Goal: Task Accomplishment & Management: Manage account settings

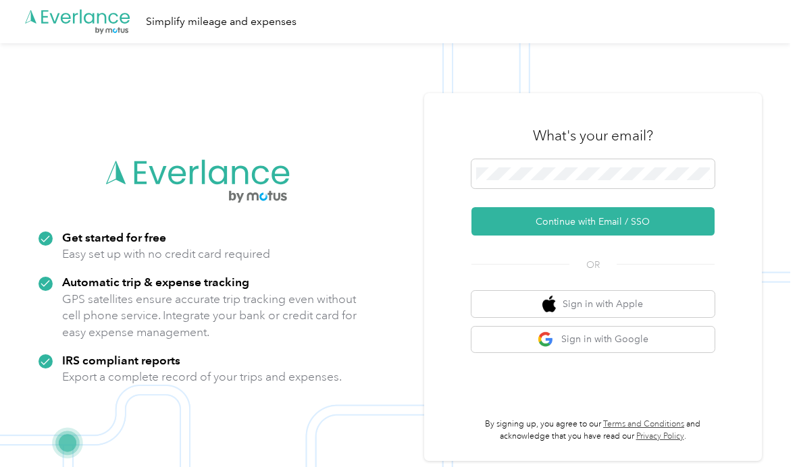
click at [645, 236] on button "Continue with Email / SSO" at bounding box center [592, 221] width 243 height 28
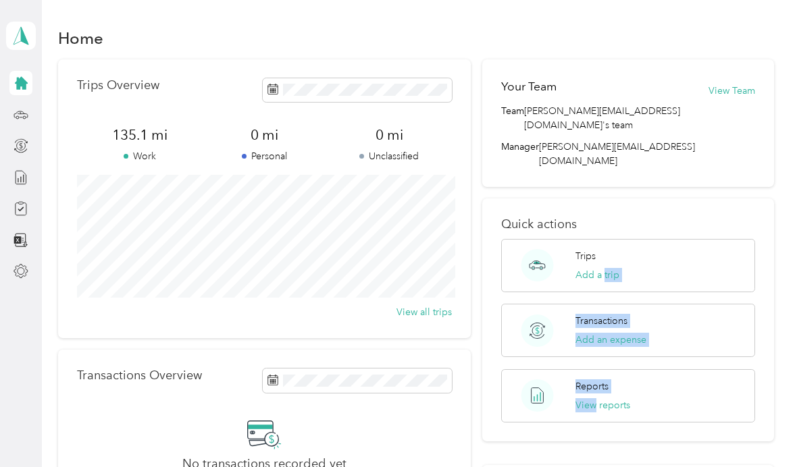
click at [450, 428] on div "No transactions recorded yet Connect your bank or credit card to automatically …" at bounding box center [264, 472] width 375 height 112
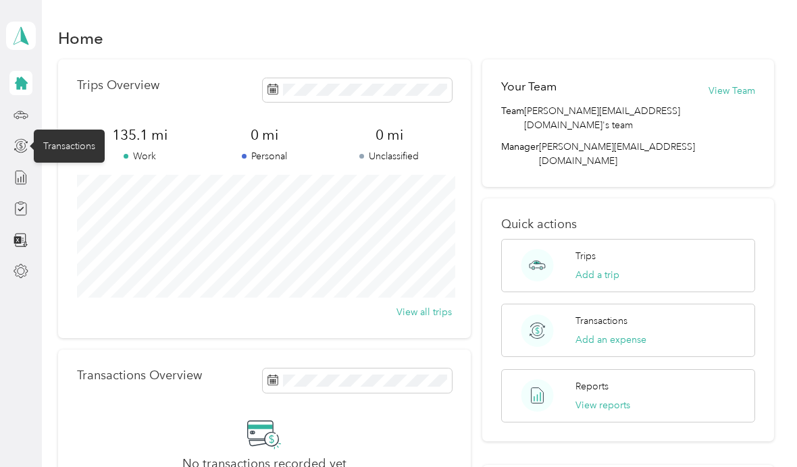
click at [35, 157] on div "Transactions" at bounding box center [69, 146] width 71 height 33
click at [35, 156] on div "Transactions" at bounding box center [69, 146] width 71 height 33
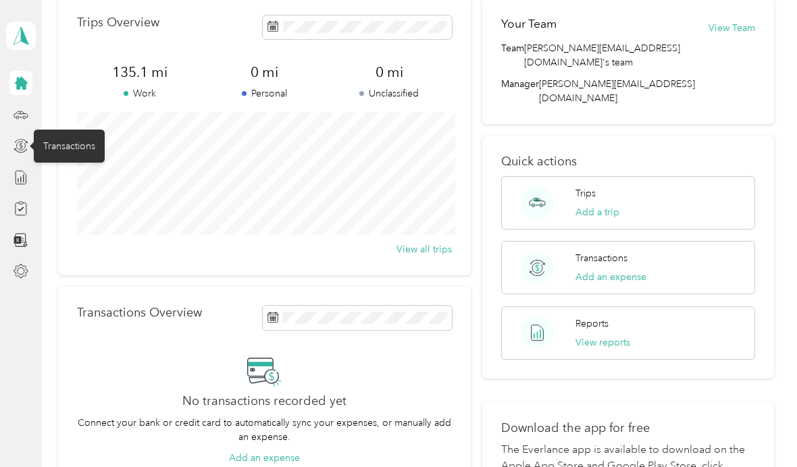
scroll to position [65, 0]
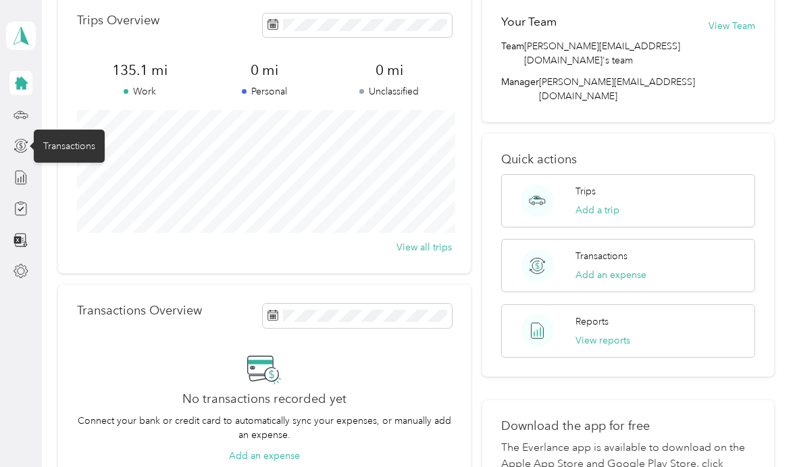
click at [611, 333] on button "View reports" at bounding box center [602, 340] width 55 height 14
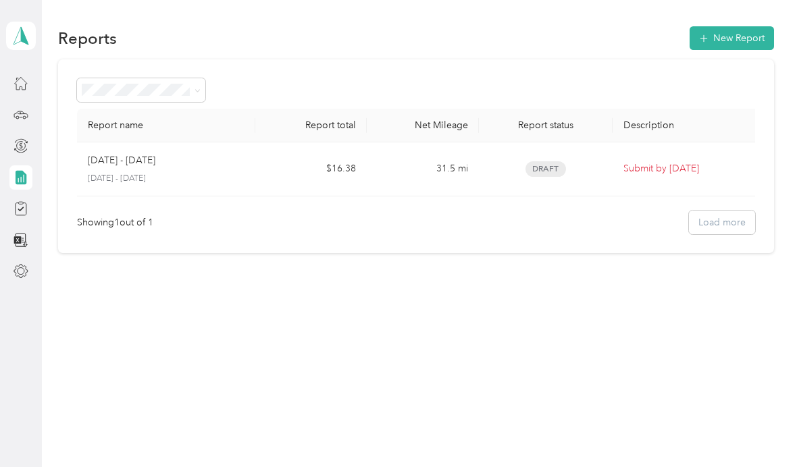
click at [14, 185] on div at bounding box center [20, 177] width 23 height 24
click at [20, 170] on icon at bounding box center [21, 177] width 11 height 14
click at [20, 31] on icon at bounding box center [21, 35] width 20 height 19
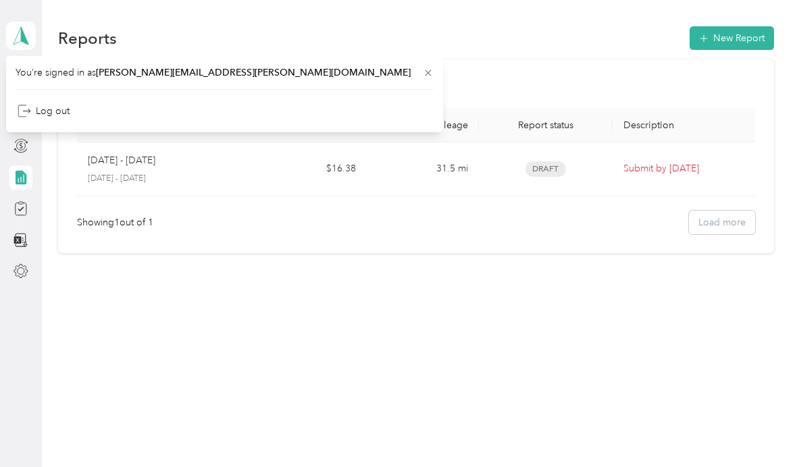
scroll to position [3, 0]
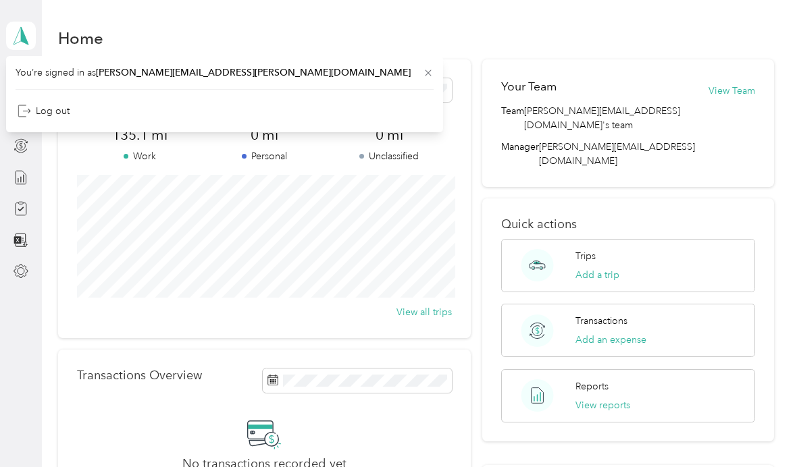
click at [599, 314] on p "Transactions" at bounding box center [601, 321] width 52 height 14
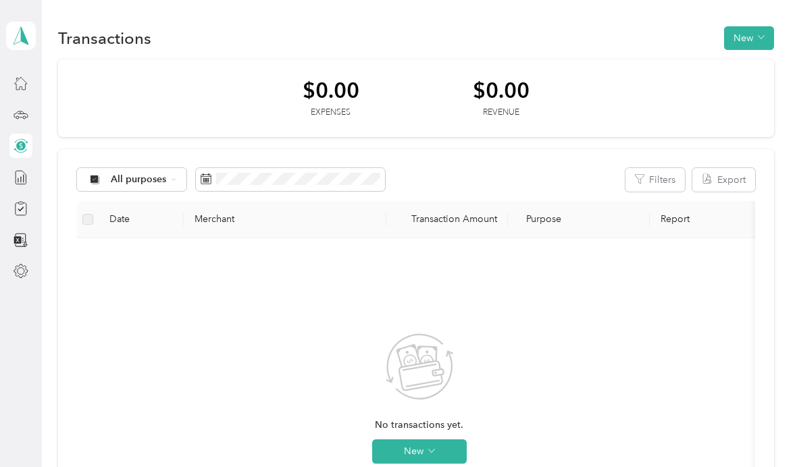
click at [22, 56] on div "[PERSON_NAME] Personal dashboard" at bounding box center [21, 35] width 30 height 47
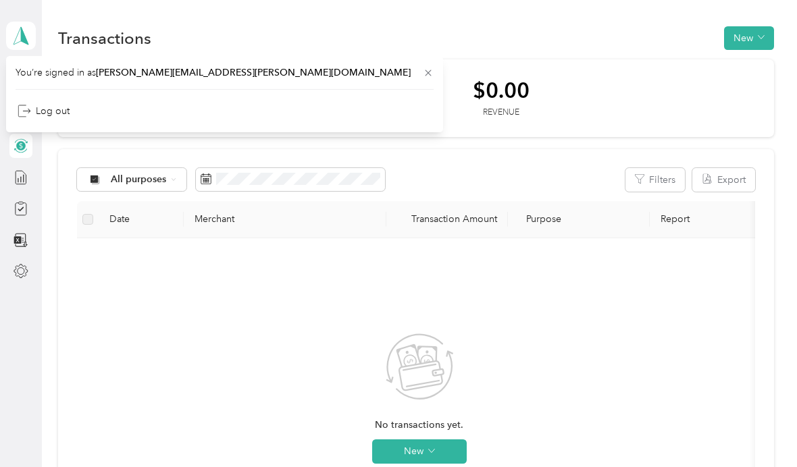
click at [182, 249] on div "No transactions yet. New" at bounding box center [419, 409] width 662 height 321
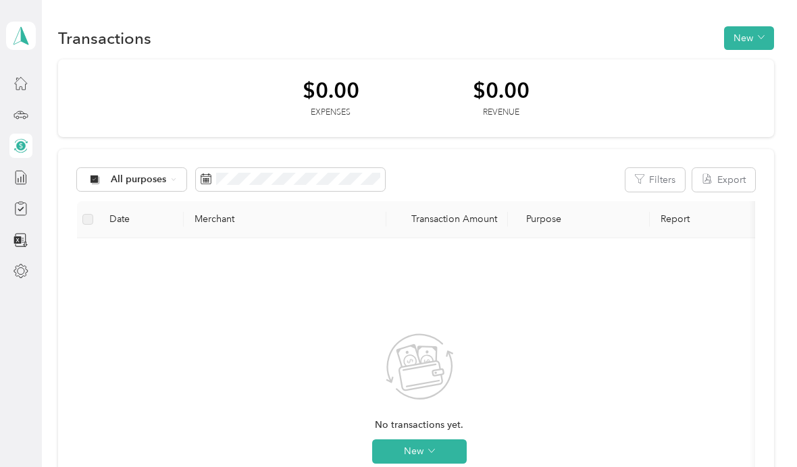
click at [11, 34] on icon at bounding box center [21, 35] width 20 height 19
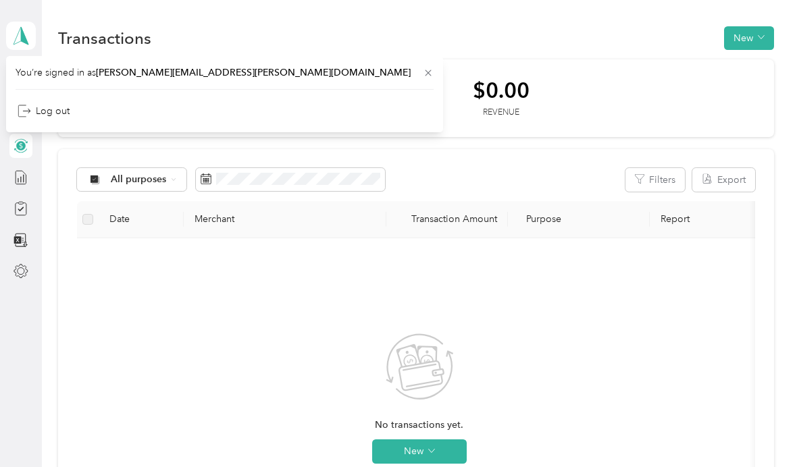
click at [130, 300] on div "No transactions yet. New" at bounding box center [419, 409] width 662 height 321
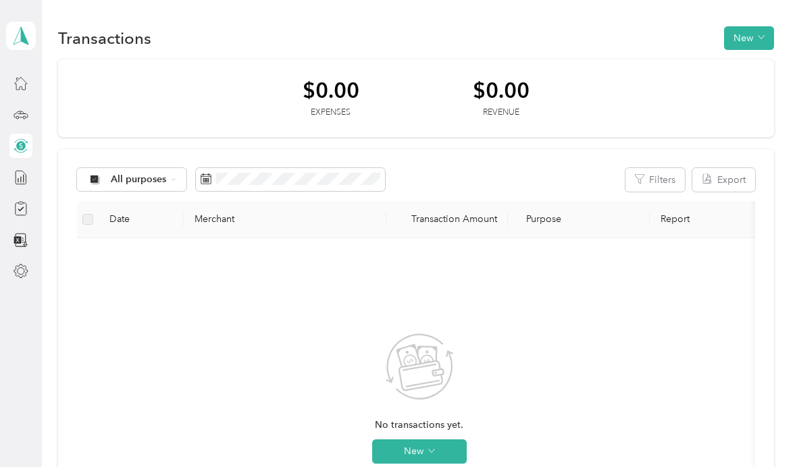
click at [9, 87] on div at bounding box center [20, 83] width 23 height 24
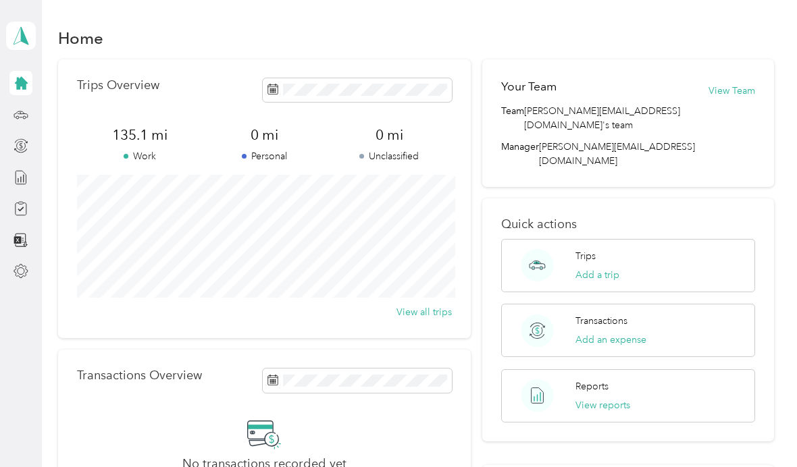
click at [435, 315] on button "View all trips" at bounding box center [423, 312] width 55 height 14
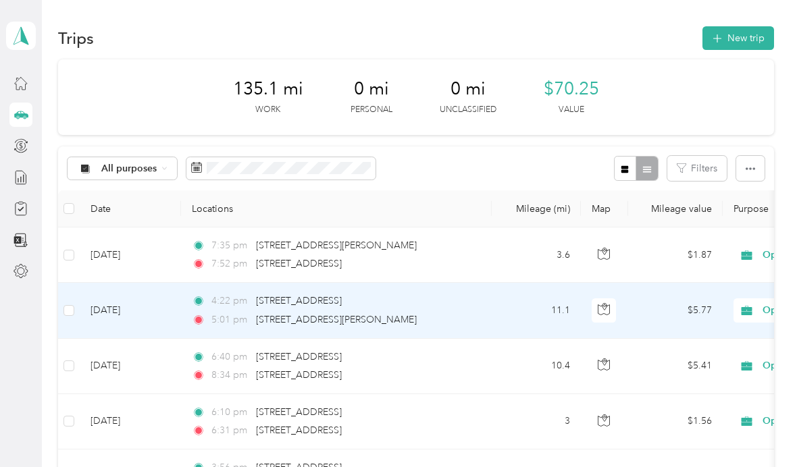
click at [627, 304] on td at bounding box center [604, 310] width 47 height 55
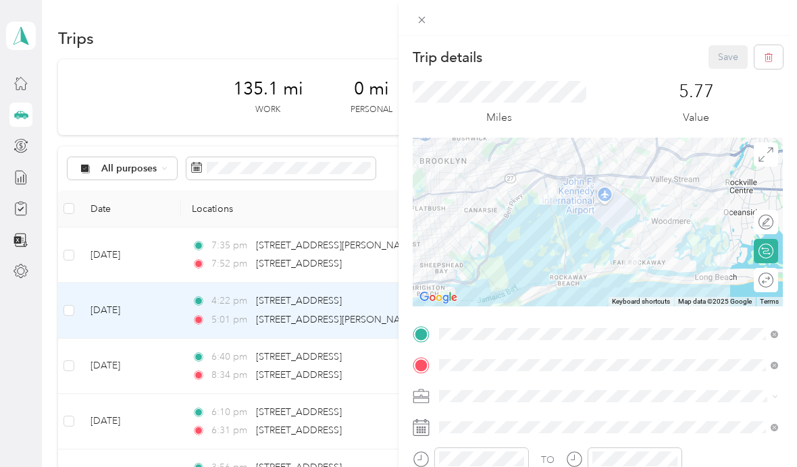
click at [319, 232] on div "Trip details Save This trip cannot be edited because it is either under review,…" at bounding box center [398, 233] width 797 height 467
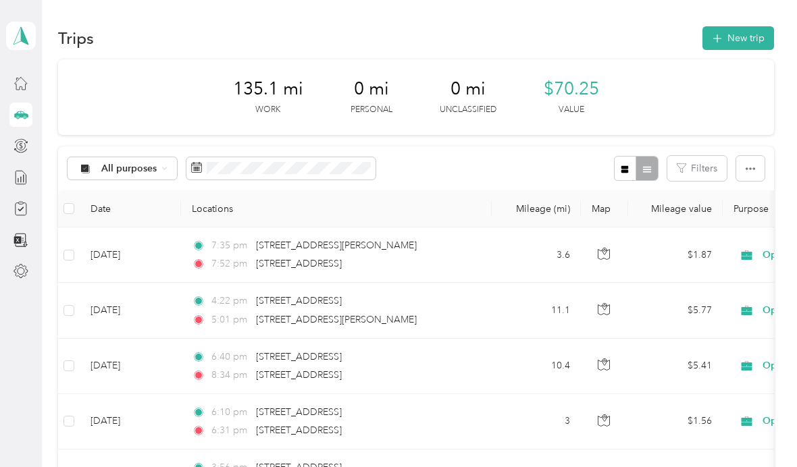
click at [750, 30] on button "New trip" at bounding box center [738, 38] width 72 height 24
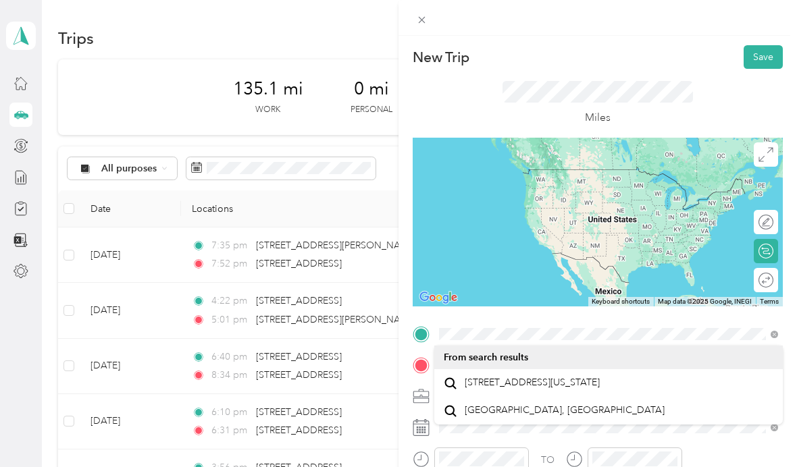
click at [543, 382] on span "[STREET_ADDRESS][US_STATE]" at bounding box center [531, 383] width 135 height 12
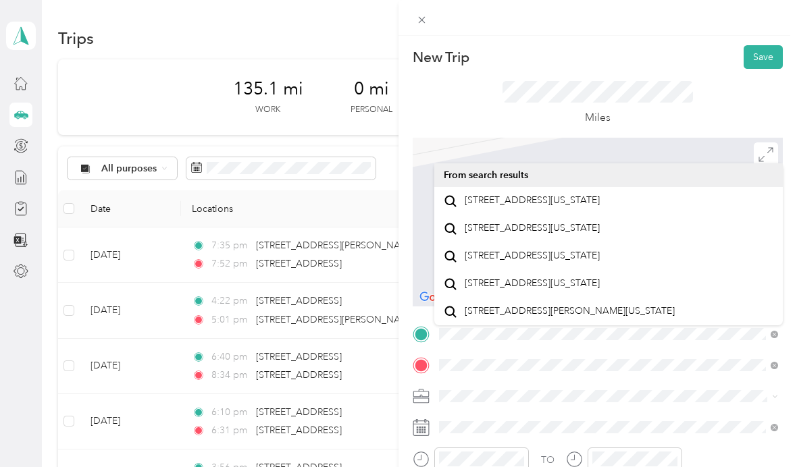
click at [578, 207] on span "[STREET_ADDRESS][US_STATE]" at bounding box center [531, 200] width 135 height 12
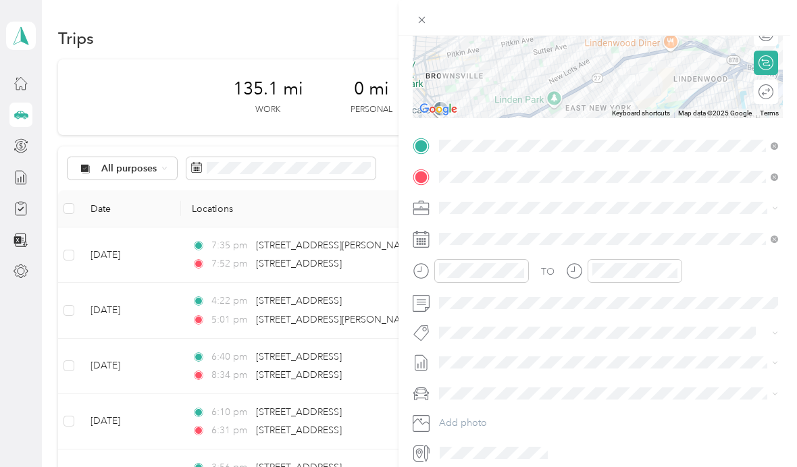
scroll to position [187, 0]
click at [419, 268] on icon at bounding box center [420, 272] width 17 height 17
click at [425, 266] on icon at bounding box center [420, 272] width 17 height 17
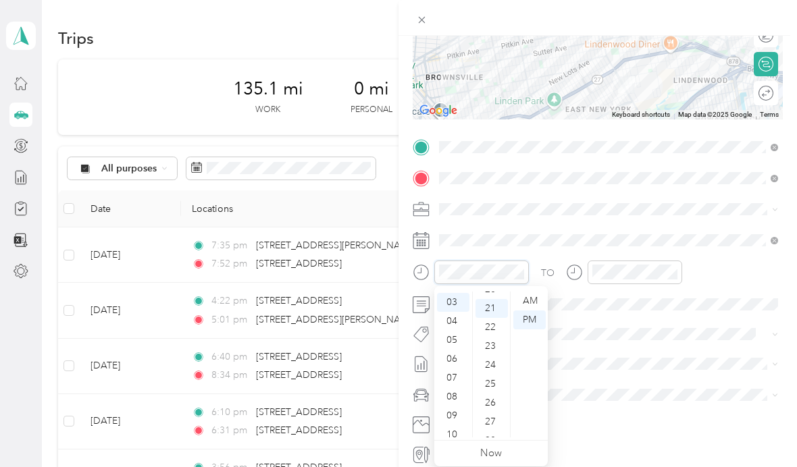
scroll to position [396, 0]
click at [452, 396] on div "08" at bounding box center [453, 396] width 32 height 19
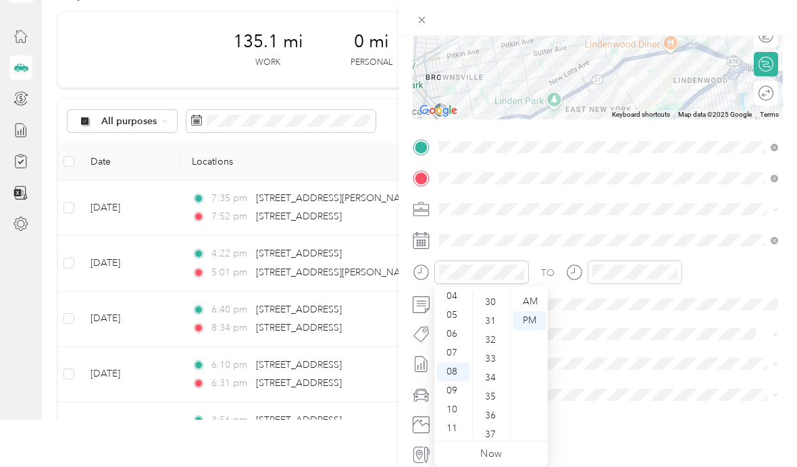
scroll to position [572, 0]
click at [573, 261] on div at bounding box center [624, 273] width 116 height 24
click at [532, 298] on div "AM" at bounding box center [529, 301] width 32 height 19
click at [670, 271] on icon "close-circle" at bounding box center [672, 271] width 9 height 9
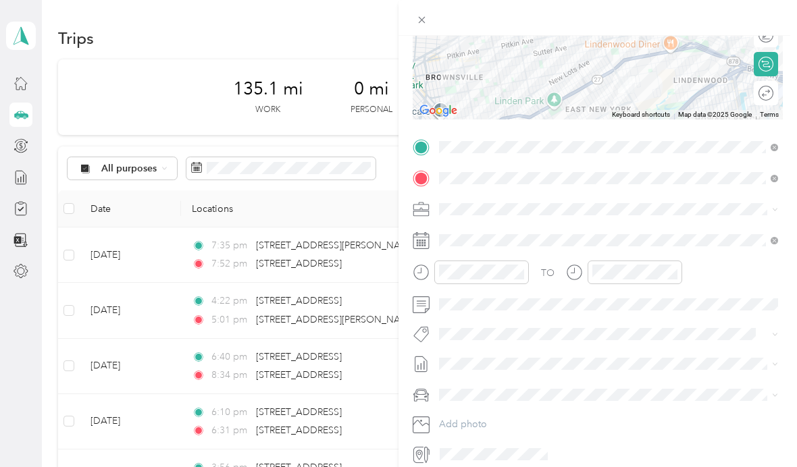
click at [522, 269] on icon "close-circle" at bounding box center [518, 271] width 9 height 9
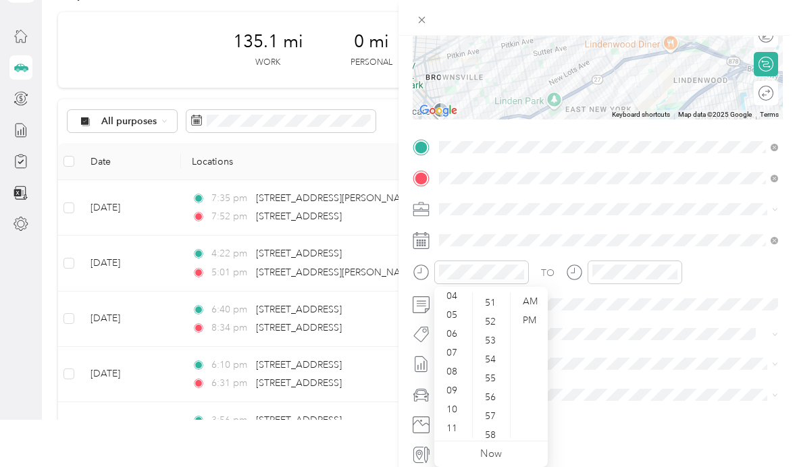
click at [535, 296] on div "AM" at bounding box center [529, 301] width 32 height 19
click at [531, 296] on div "AM" at bounding box center [529, 301] width 32 height 19
click at [525, 306] on div "AM" at bounding box center [529, 301] width 32 height 19
click at [528, 296] on div "AM" at bounding box center [529, 301] width 32 height 19
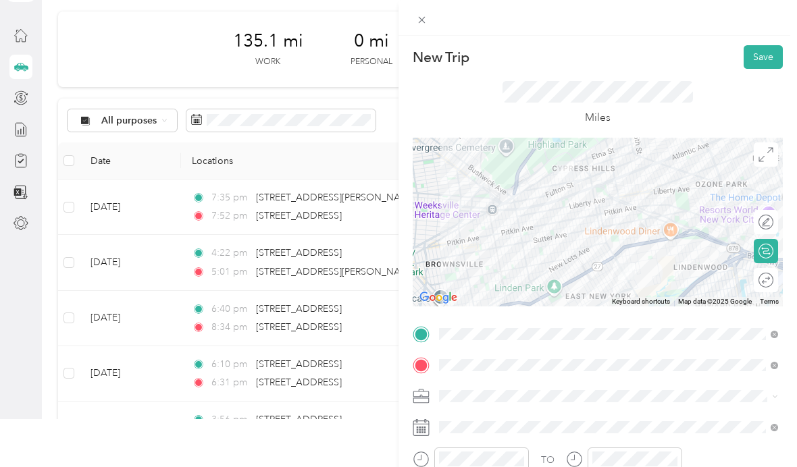
scroll to position [0, 0]
click at [764, 50] on button "Save" at bounding box center [762, 57] width 39 height 24
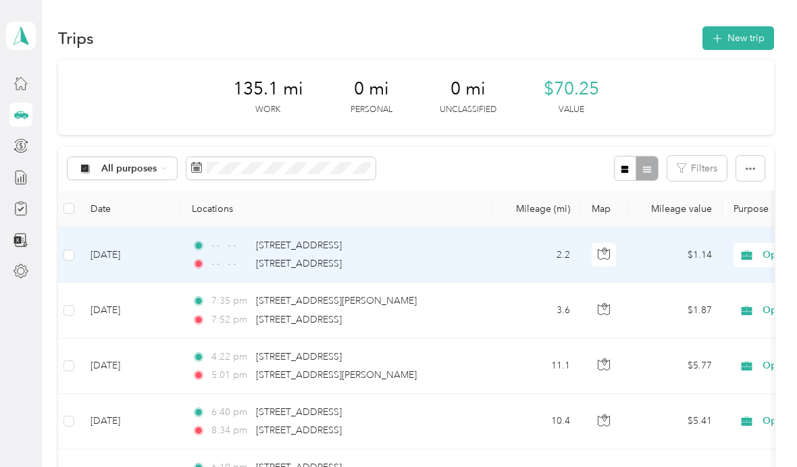
click at [124, 227] on td "[DATE]" at bounding box center [130, 254] width 101 height 55
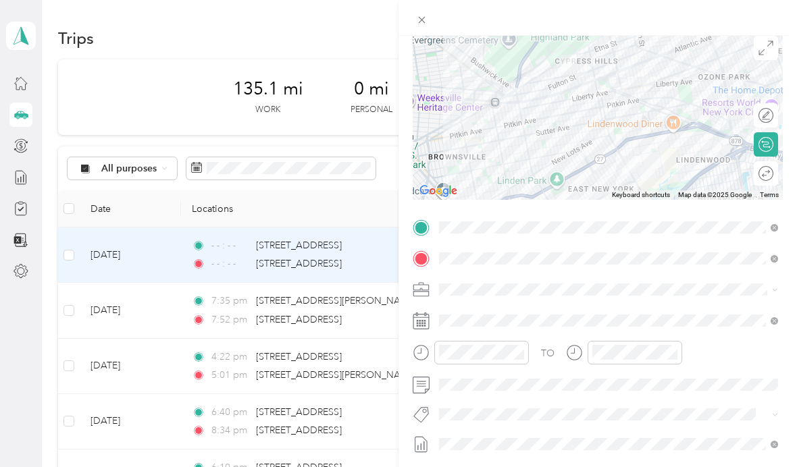
scroll to position [126, 0]
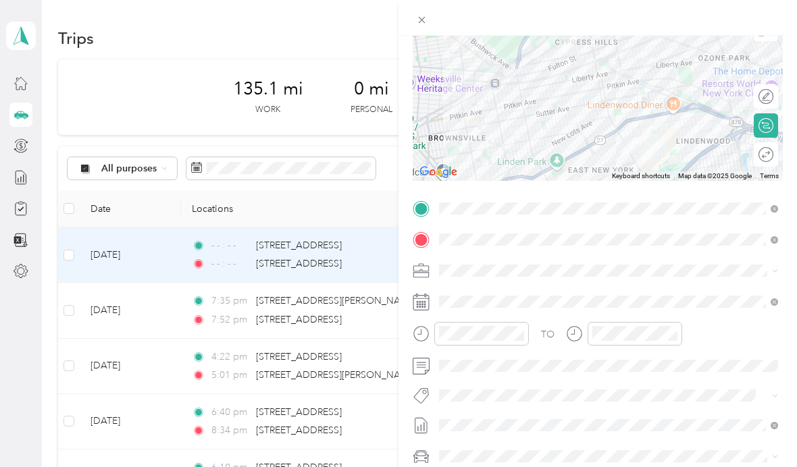
click at [435, 306] on span at bounding box center [608, 302] width 348 height 22
click at [772, 303] on icon at bounding box center [773, 301] width 7 height 7
click at [418, 298] on icon at bounding box center [420, 302] width 17 height 17
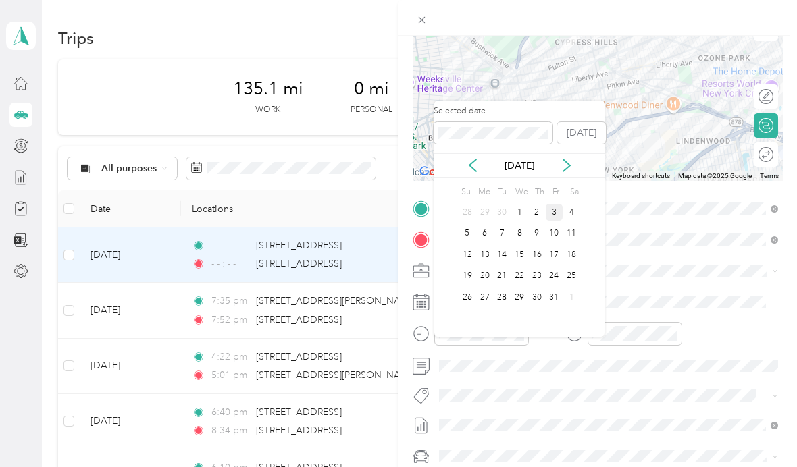
click at [473, 159] on icon at bounding box center [473, 166] width 14 height 14
click at [576, 246] on div "20" at bounding box center [571, 254] width 18 height 17
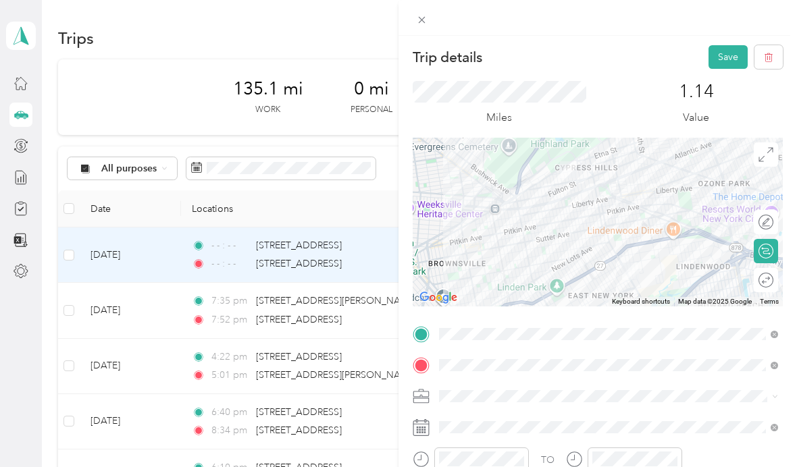
scroll to position [0, 0]
click at [732, 55] on button "Save" at bounding box center [727, 57] width 39 height 24
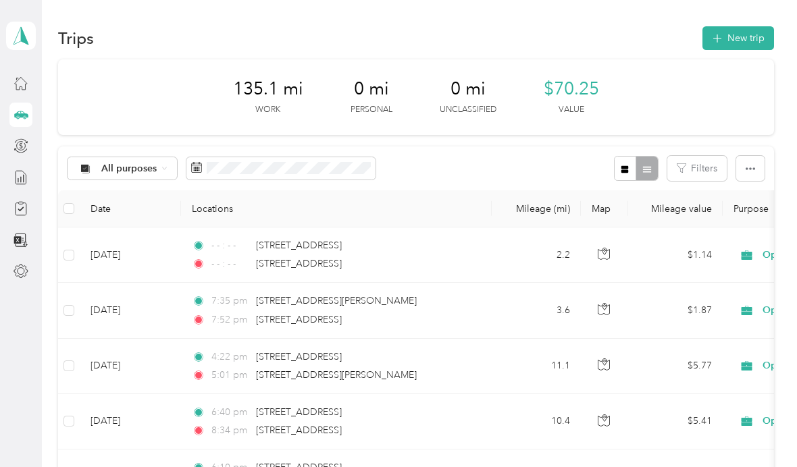
scroll to position [28, 0]
click at [749, 26] on button "New trip" at bounding box center [738, 38] width 72 height 24
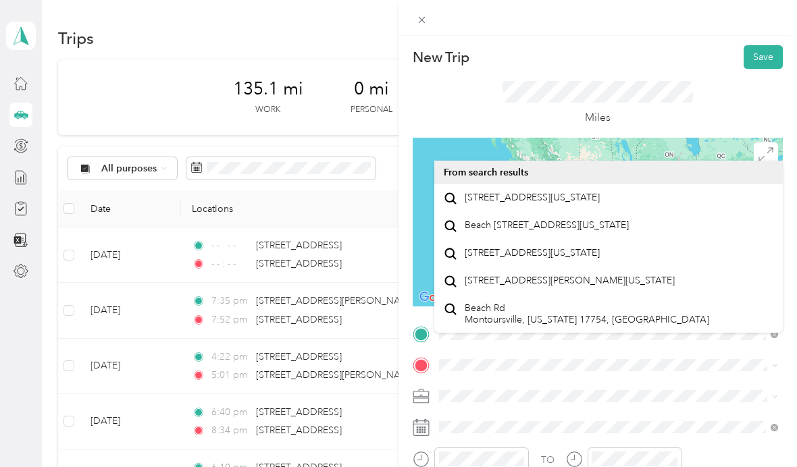
click at [599, 192] on span "[STREET_ADDRESS][US_STATE]" at bounding box center [531, 198] width 135 height 12
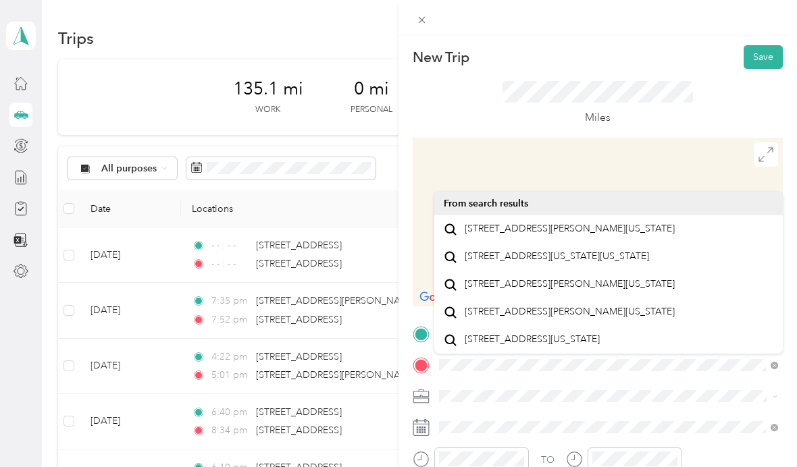
click at [612, 223] on span "[STREET_ADDRESS][PERSON_NAME][US_STATE]" at bounding box center [569, 229] width 210 height 12
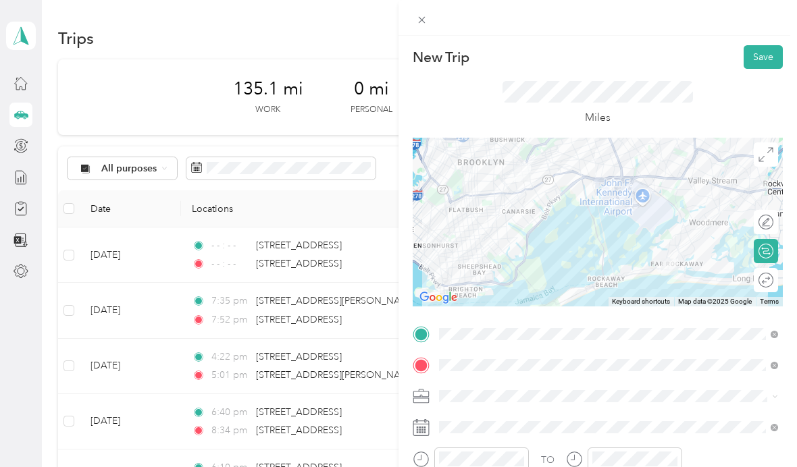
scroll to position [0, 0]
click at [762, 53] on button "Save" at bounding box center [762, 57] width 39 height 24
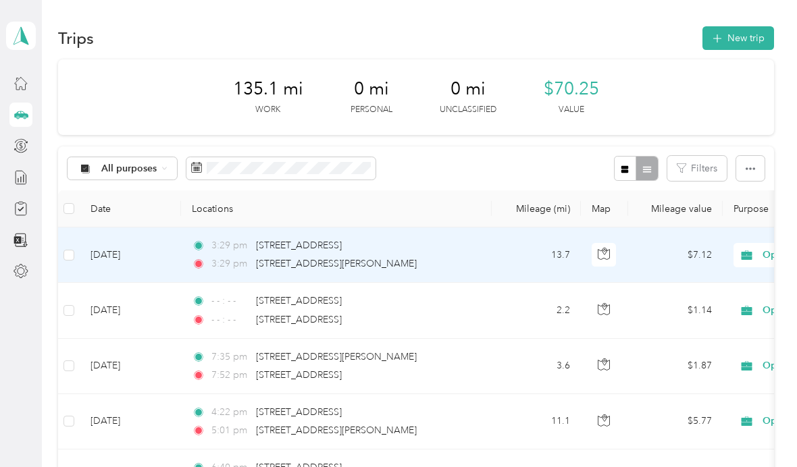
click at [132, 258] on td "[DATE]" at bounding box center [130, 254] width 101 height 55
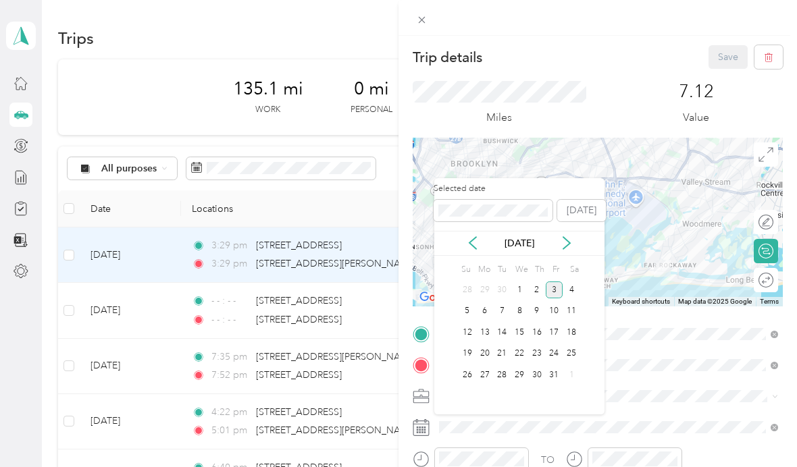
click at [472, 239] on icon at bounding box center [473, 243] width 14 height 14
click at [557, 352] on div "26" at bounding box center [554, 354] width 18 height 17
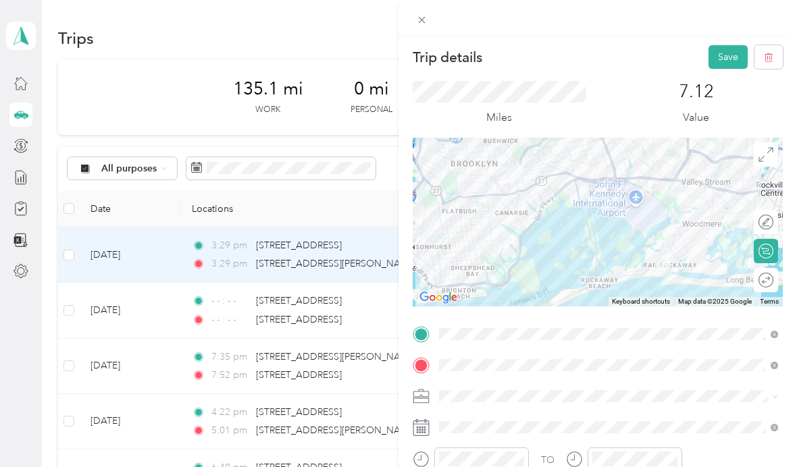
click at [726, 65] on button "Save" at bounding box center [727, 57] width 39 height 24
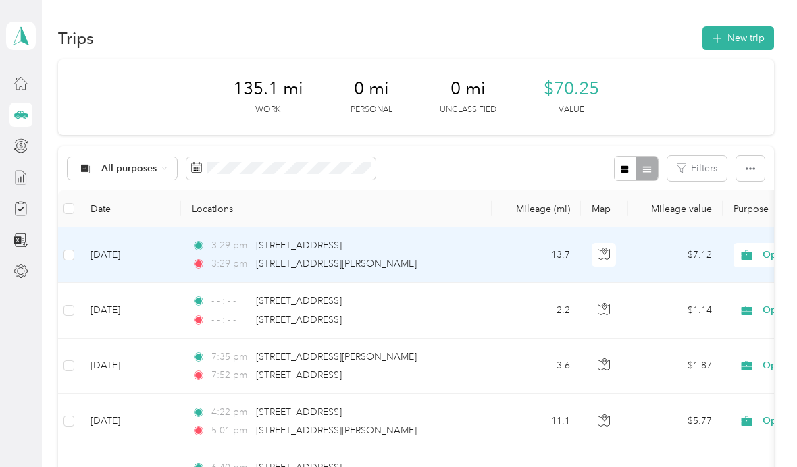
click at [452, 265] on div "3:29 pm [STREET_ADDRESS][PERSON_NAME]" at bounding box center [334, 264] width 284 height 15
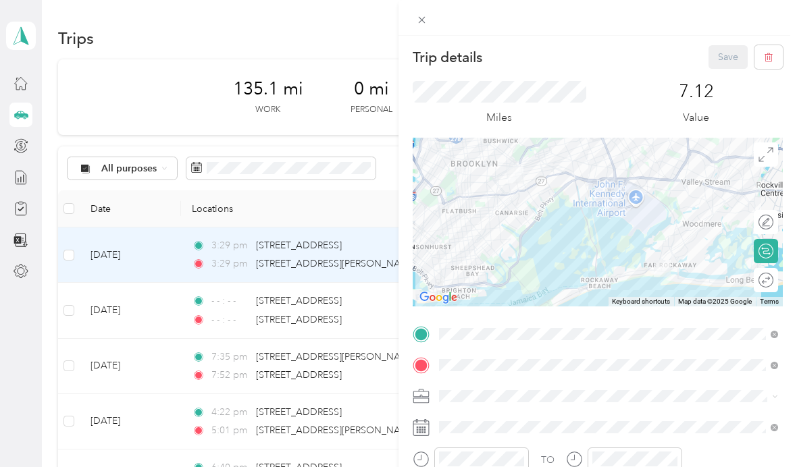
click at [291, 238] on div "Trip details Save This trip cannot be edited because it is either under review,…" at bounding box center [398, 233] width 797 height 467
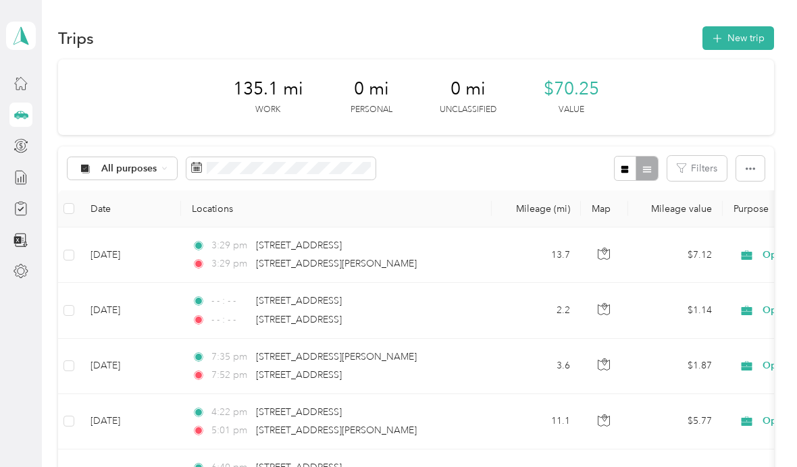
click at [756, 33] on button "New trip" at bounding box center [738, 38] width 72 height 24
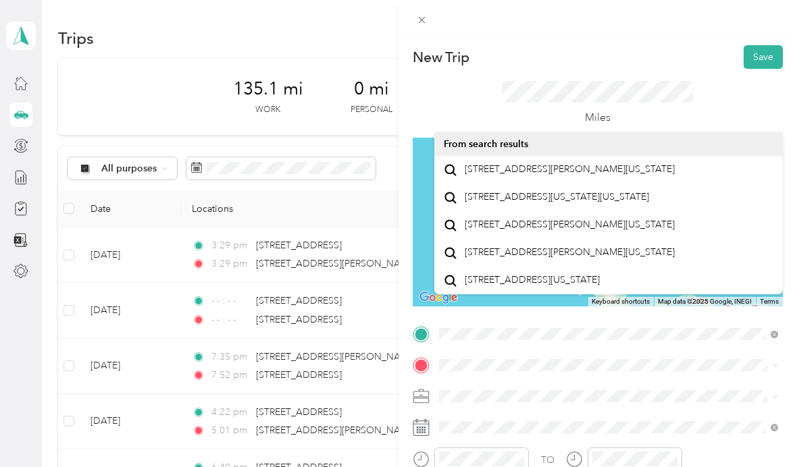
click at [558, 176] on span "[STREET_ADDRESS][PERSON_NAME][US_STATE]" at bounding box center [569, 169] width 210 height 12
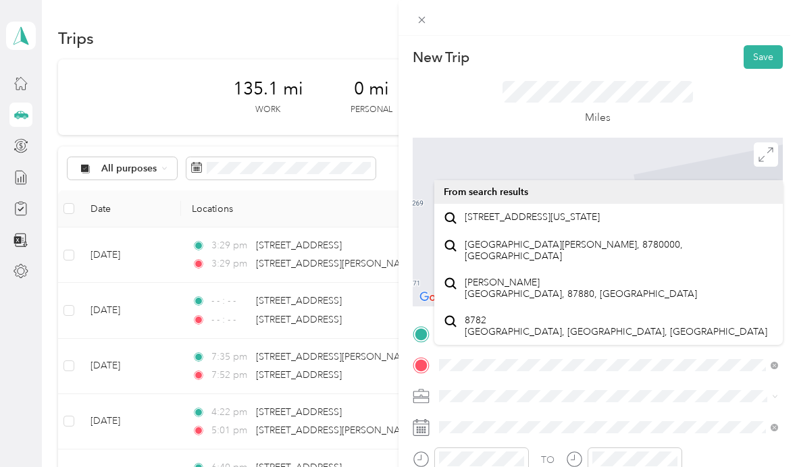
click at [585, 223] on span "[STREET_ADDRESS][US_STATE]" at bounding box center [531, 217] width 135 height 12
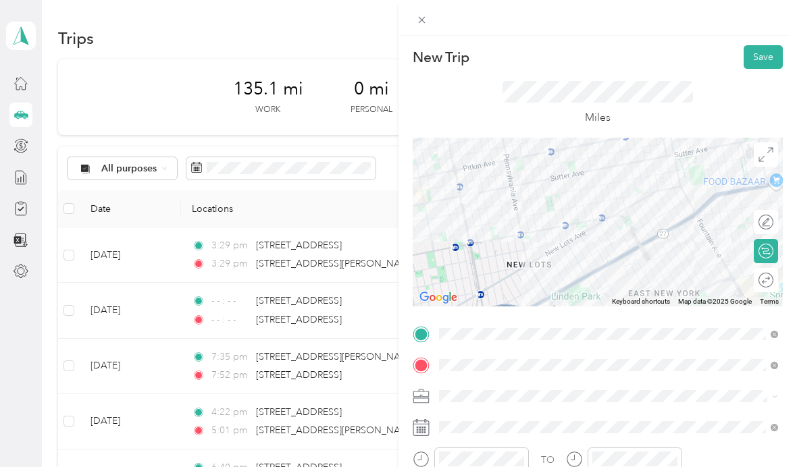
click at [763, 53] on button "Save" at bounding box center [762, 57] width 39 height 24
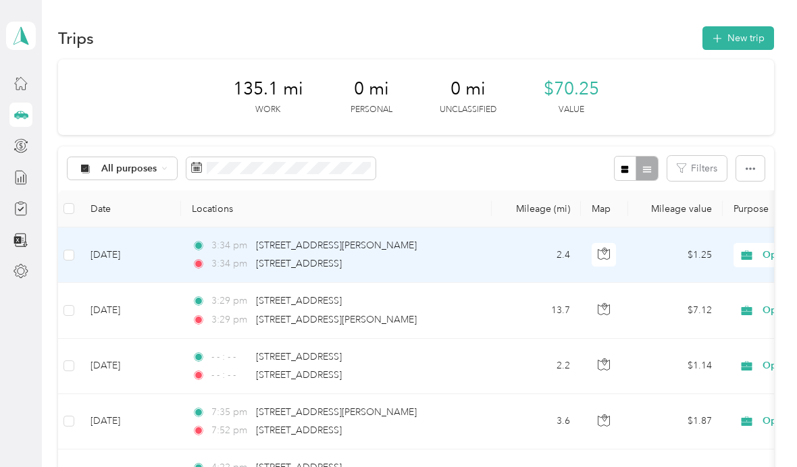
click at [114, 252] on td "[DATE]" at bounding box center [130, 254] width 101 height 55
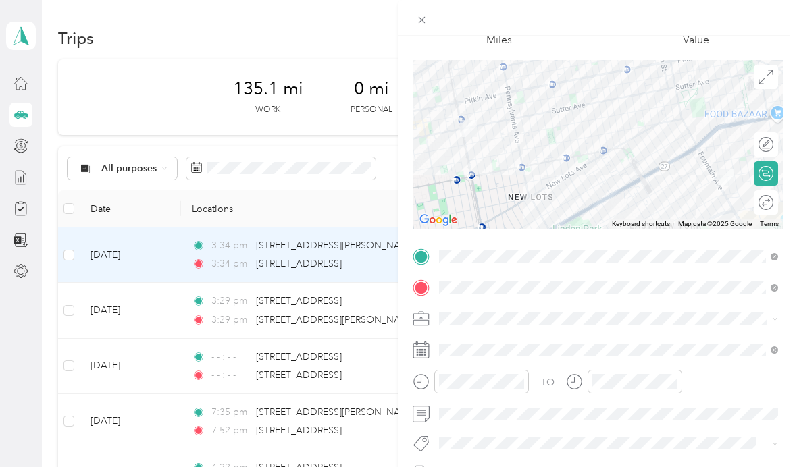
scroll to position [78, 0]
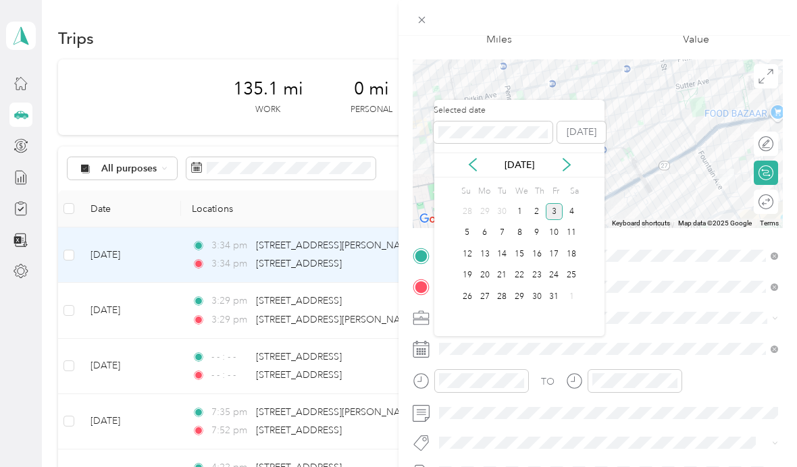
click at [466, 164] on icon at bounding box center [473, 165] width 14 height 14
click at [554, 273] on div "26" at bounding box center [554, 275] width 18 height 17
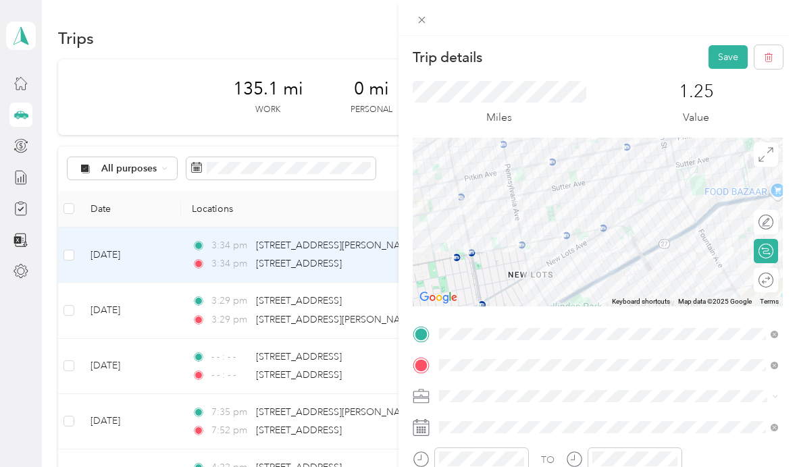
scroll to position [0, 0]
click at [728, 51] on button "Save" at bounding box center [727, 57] width 39 height 24
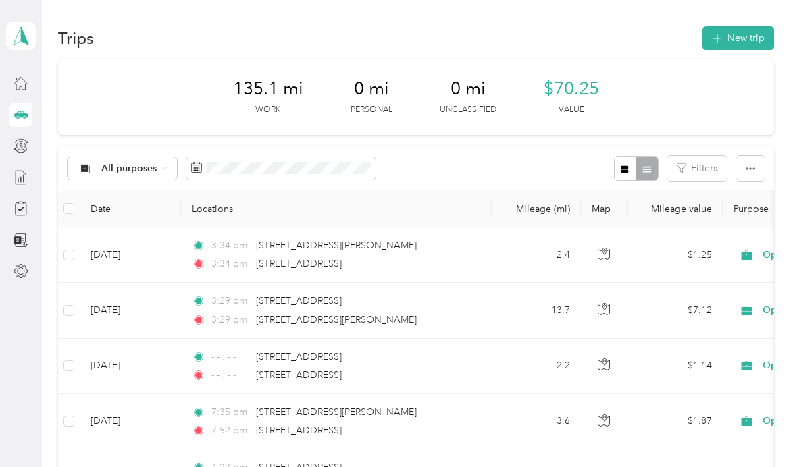
click at [755, 32] on button "New trip" at bounding box center [738, 38] width 72 height 24
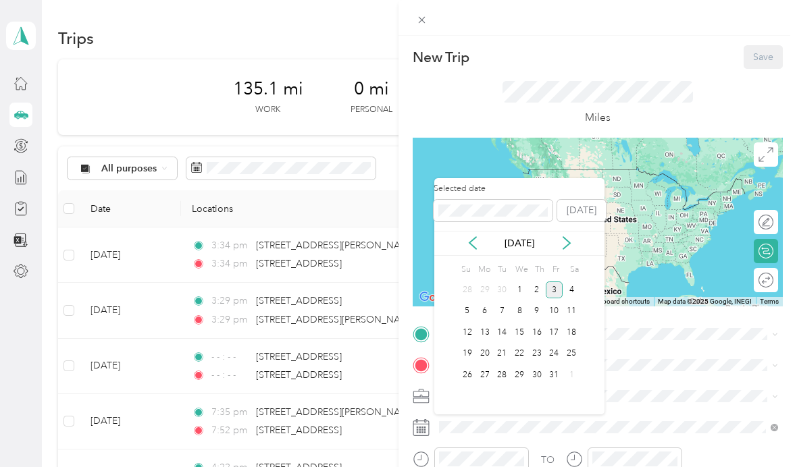
click at [479, 240] on icon at bounding box center [473, 243] width 14 height 14
click at [574, 350] on div "27" at bounding box center [571, 354] width 18 height 17
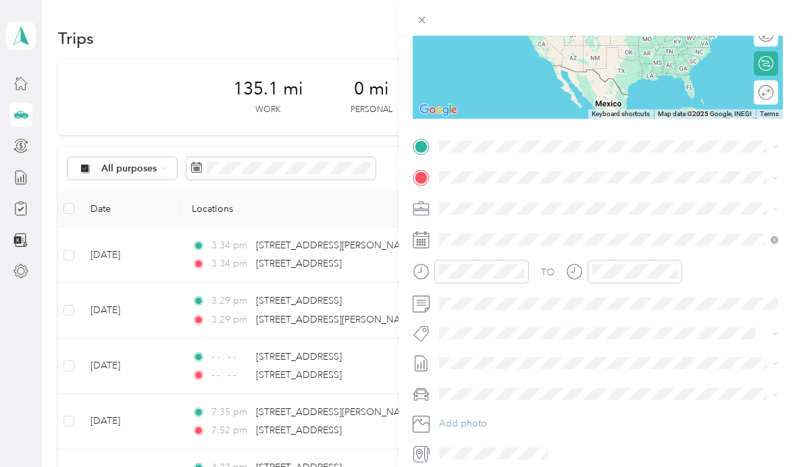
scroll to position [187, 0]
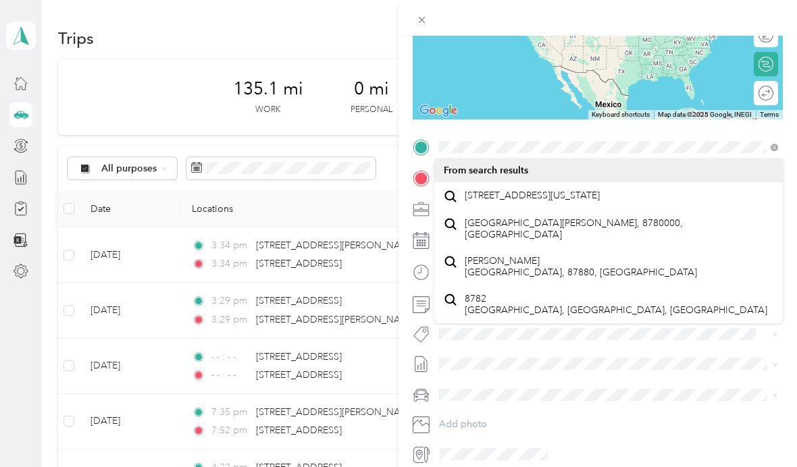
click at [549, 205] on div "[STREET_ADDRESS][US_STATE]" at bounding box center [607, 196] width 329 height 18
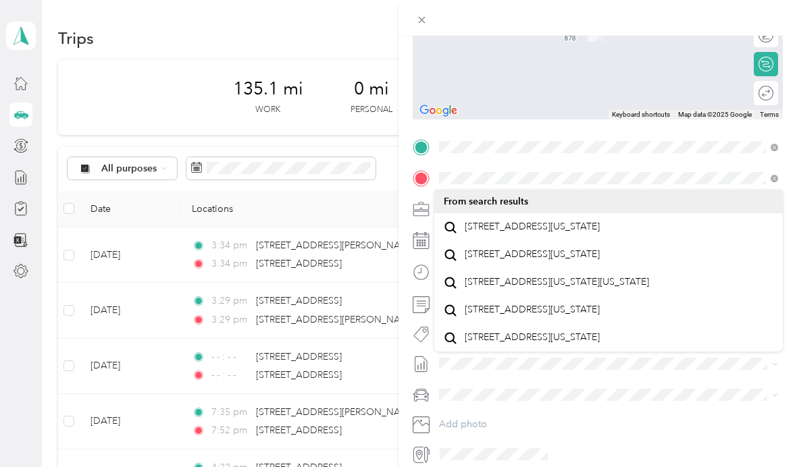
click at [541, 261] on span "[STREET_ADDRESS][US_STATE]" at bounding box center [531, 254] width 135 height 12
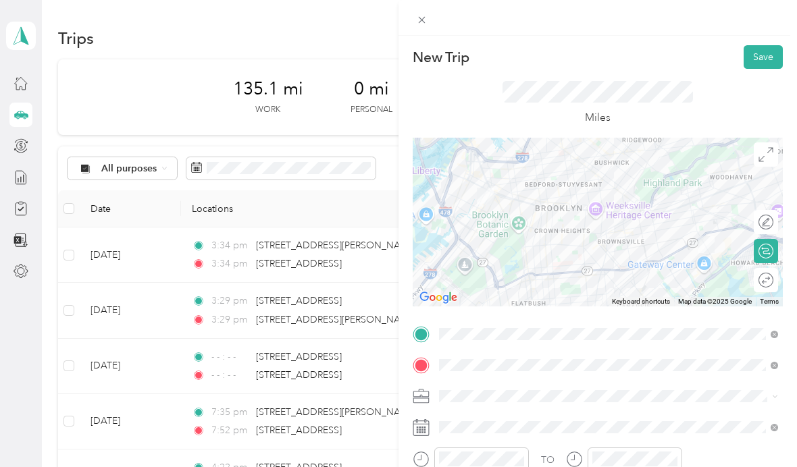
scroll to position [0, 0]
click at [762, 55] on button "Save" at bounding box center [762, 57] width 39 height 24
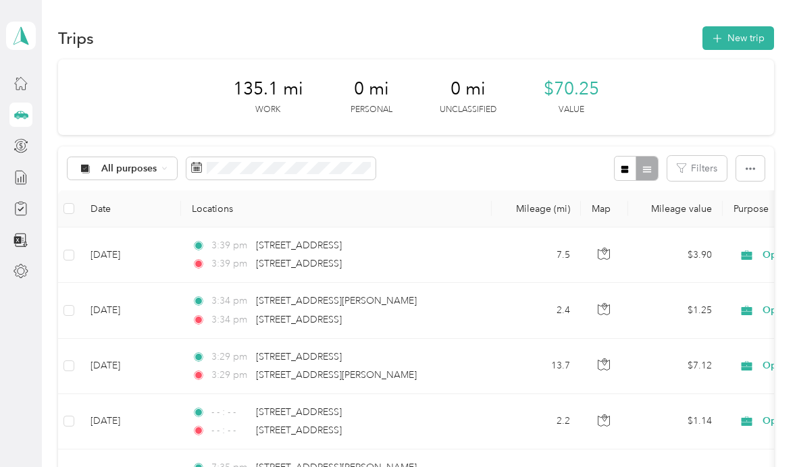
click at [759, 36] on button "New trip" at bounding box center [738, 38] width 72 height 24
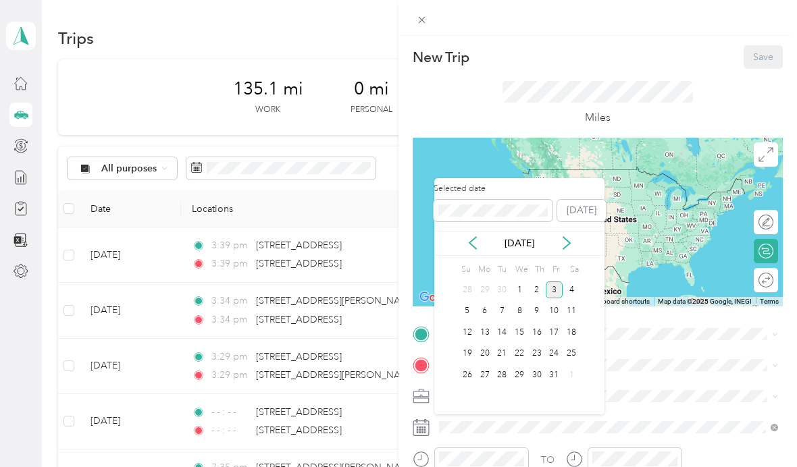
click at [474, 242] on icon at bounding box center [473, 243] width 14 height 14
click at [571, 351] on div "27" at bounding box center [571, 354] width 18 height 17
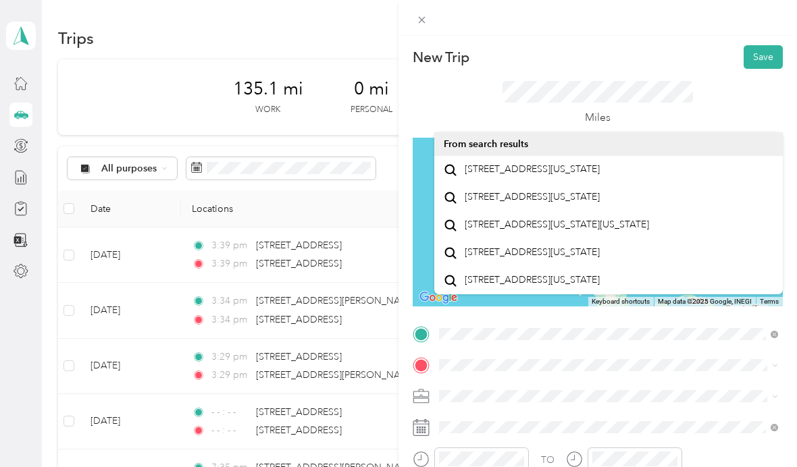
click at [506, 203] on span "[STREET_ADDRESS][US_STATE]" at bounding box center [531, 197] width 135 height 12
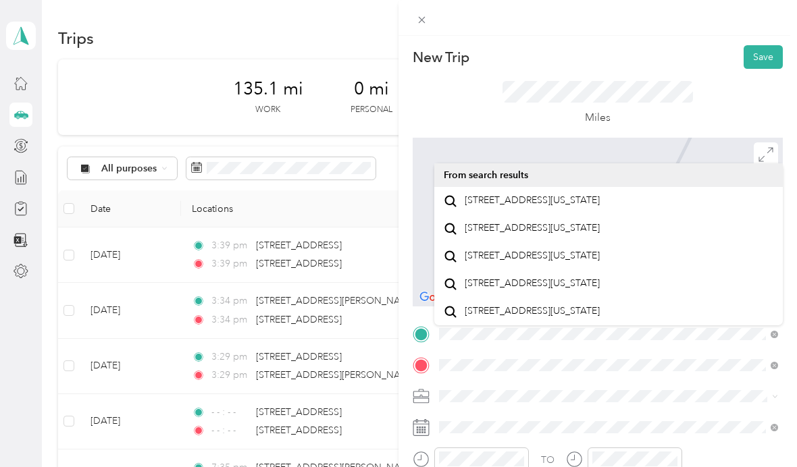
click at [526, 203] on span "[STREET_ADDRESS][US_STATE]" at bounding box center [531, 200] width 135 height 12
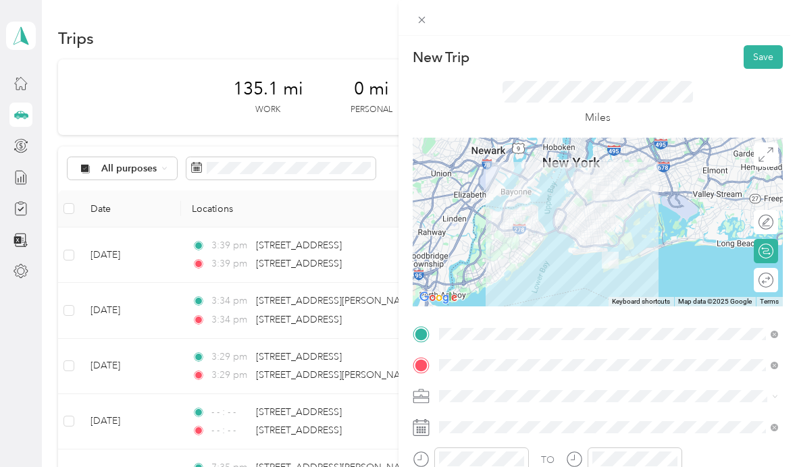
click at [766, 48] on button "Save" at bounding box center [762, 57] width 39 height 24
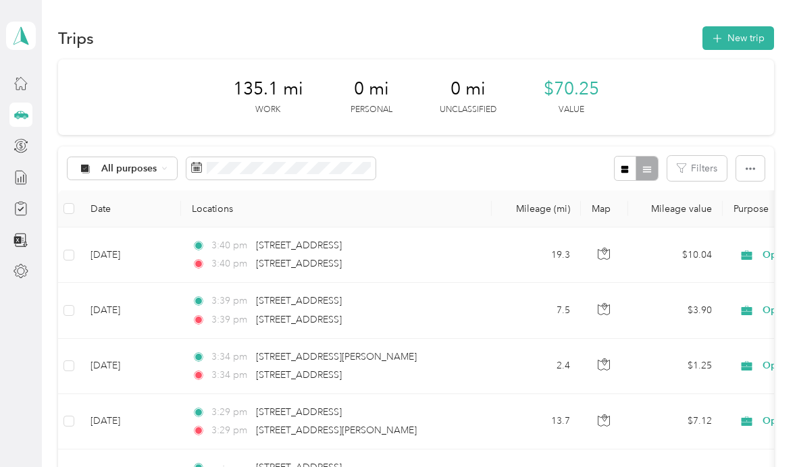
click at [755, 34] on button "New trip" at bounding box center [738, 38] width 72 height 24
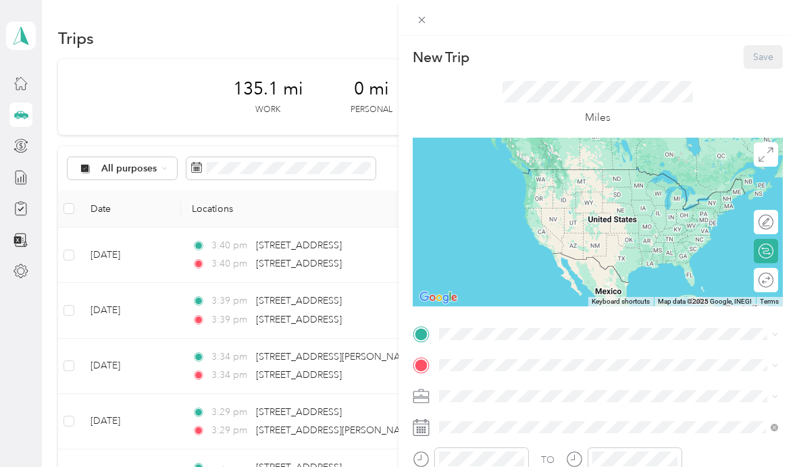
click at [434, 427] on span at bounding box center [608, 427] width 348 height 22
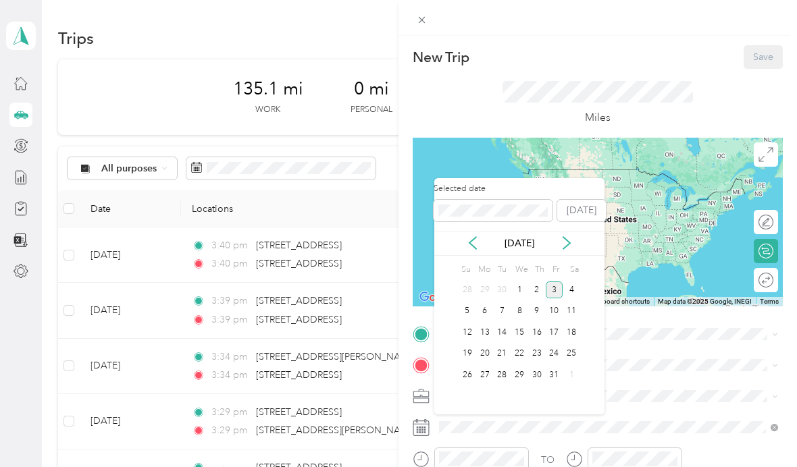
click at [475, 236] on icon at bounding box center [473, 243] width 14 height 14
click at [569, 352] on div "27" at bounding box center [571, 354] width 18 height 17
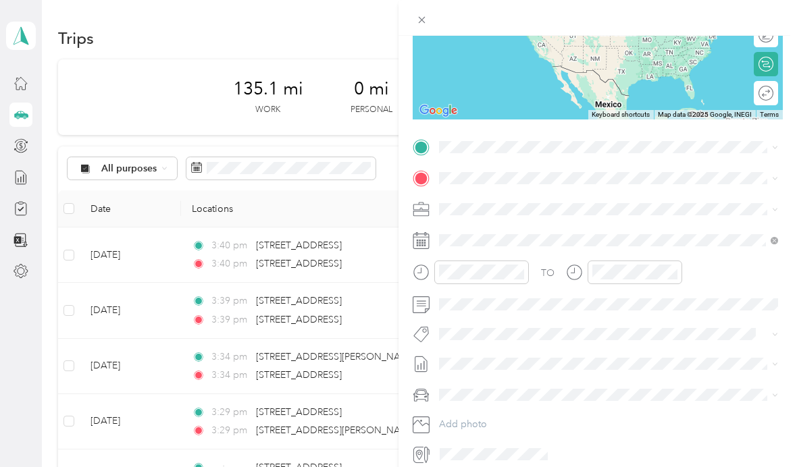
scroll to position [187, 0]
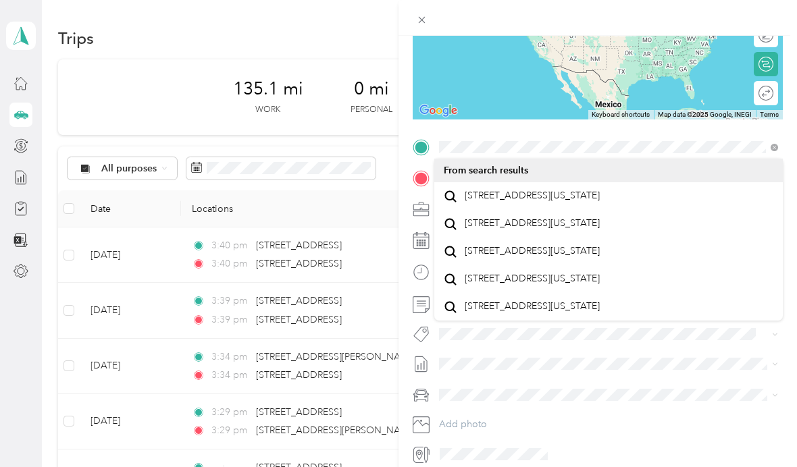
click at [599, 202] on span "[STREET_ADDRESS][US_STATE]" at bounding box center [531, 196] width 135 height 12
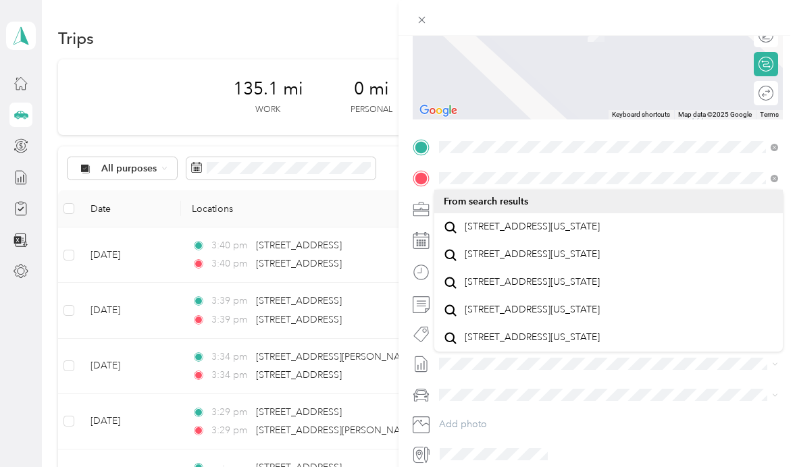
click at [582, 231] on span "[STREET_ADDRESS][US_STATE]" at bounding box center [531, 227] width 135 height 12
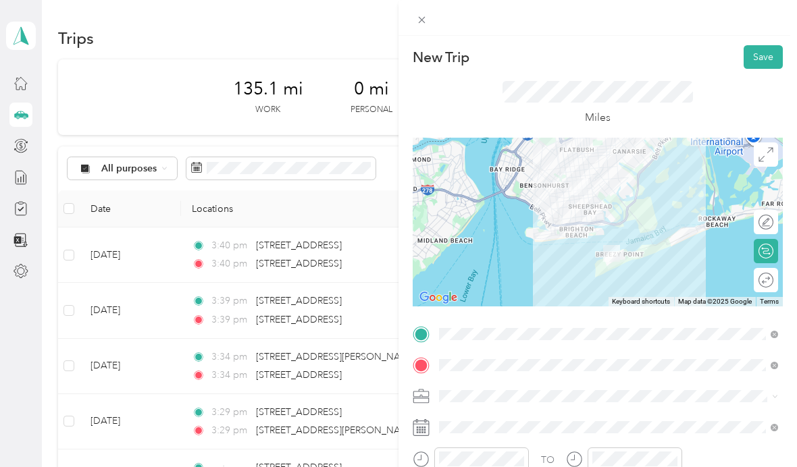
scroll to position [0, 0]
click at [761, 51] on button "Save" at bounding box center [762, 57] width 39 height 24
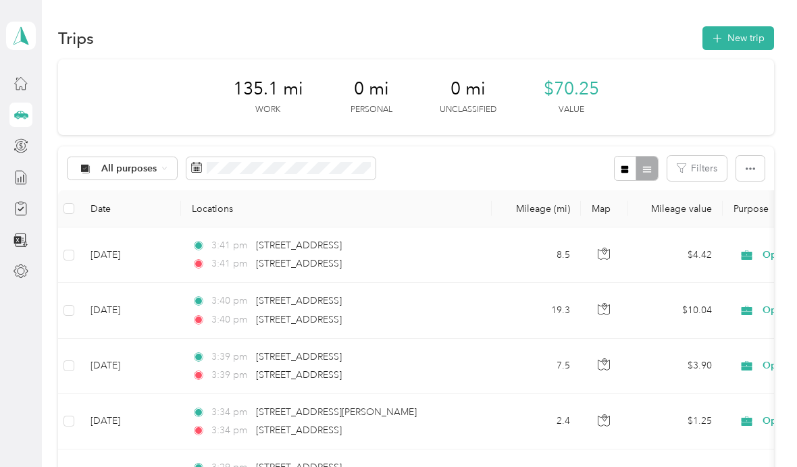
click at [747, 32] on button "New trip" at bounding box center [738, 38] width 72 height 24
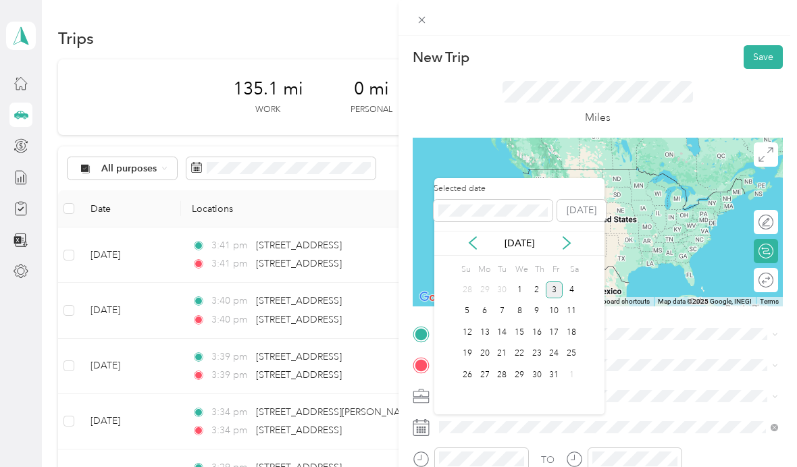
click at [479, 237] on icon at bounding box center [473, 243] width 14 height 14
click at [568, 352] on div "27" at bounding box center [571, 354] width 18 height 17
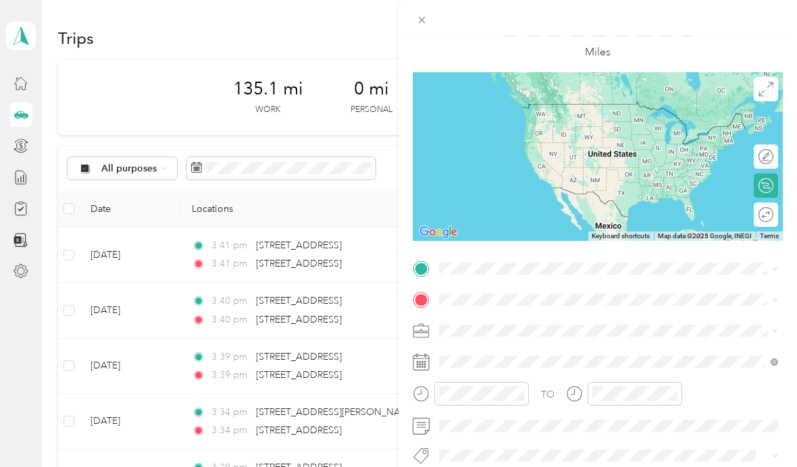
scroll to position [67, 0]
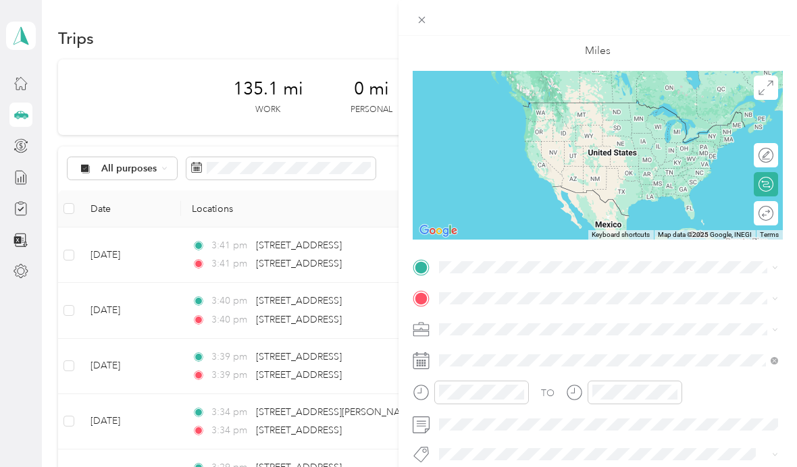
click at [550, 258] on span at bounding box center [608, 268] width 348 height 22
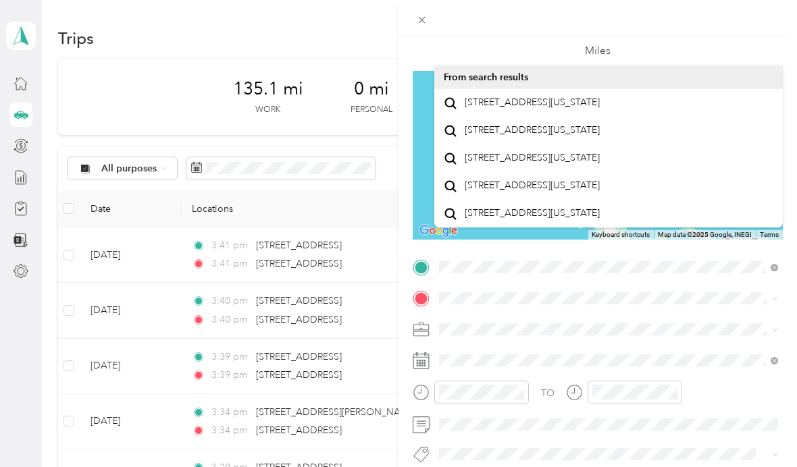
click at [555, 109] on span "[STREET_ADDRESS][US_STATE]" at bounding box center [531, 103] width 135 height 12
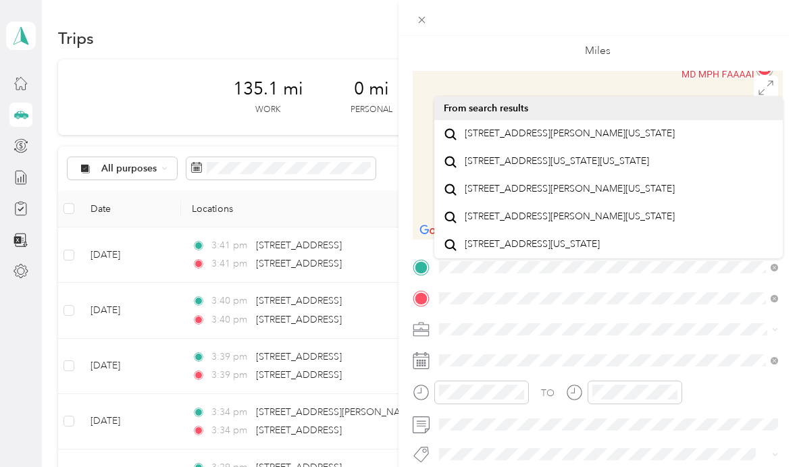
click at [592, 138] on span "[STREET_ADDRESS][PERSON_NAME][US_STATE]" at bounding box center [569, 134] width 210 height 12
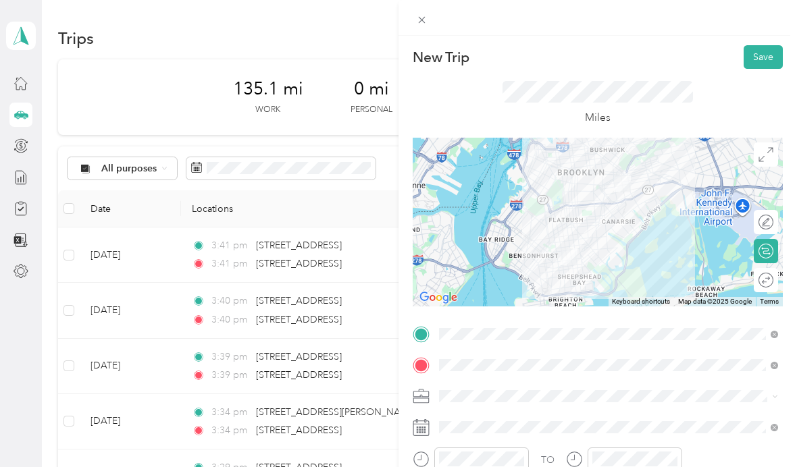
scroll to position [0, 0]
click at [774, 52] on button "Save" at bounding box center [762, 57] width 39 height 24
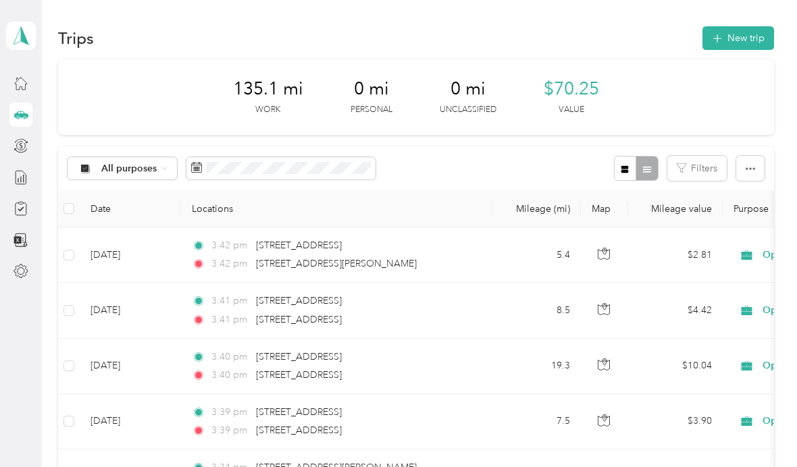
click at [750, 256] on icon at bounding box center [746, 254] width 11 height 9
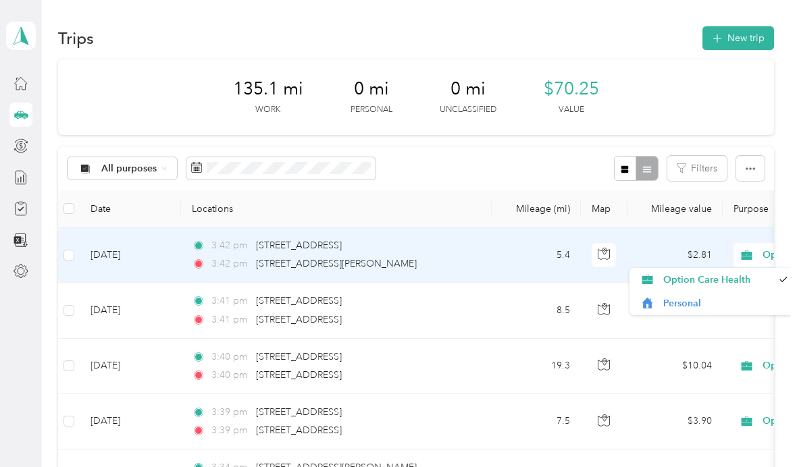
click at [497, 246] on td "5.4" at bounding box center [535, 254] width 89 height 55
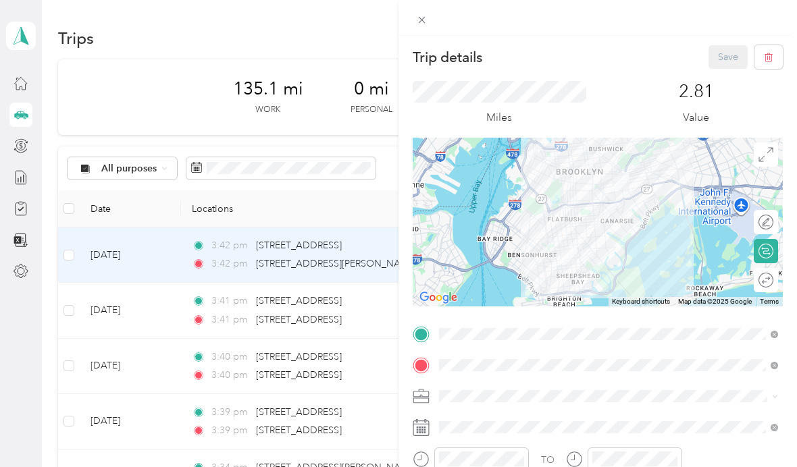
click at [589, 67] on div "Trip details Save" at bounding box center [597, 57] width 370 height 24
click at [207, 38] on div "Trip details Save This trip cannot be edited because it is either under review,…" at bounding box center [398, 233] width 797 height 467
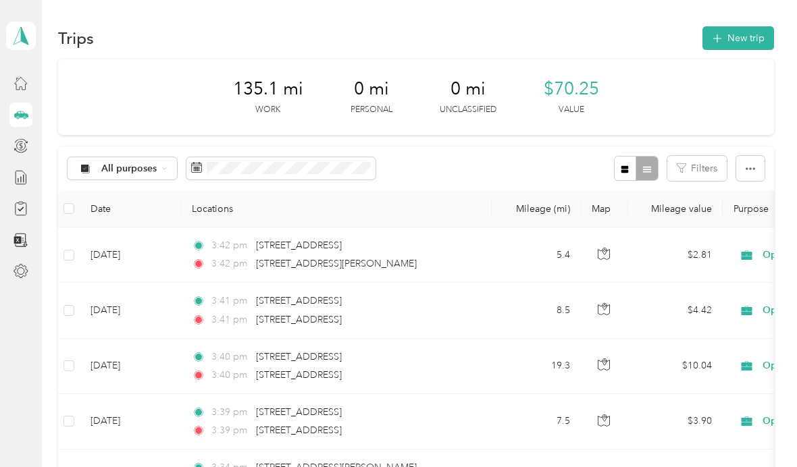
click at [1, 87] on aside "[PERSON_NAME] Personal dashboard" at bounding box center [21, 233] width 42 height 467
click at [14, 82] on icon at bounding box center [21, 83] width 15 height 15
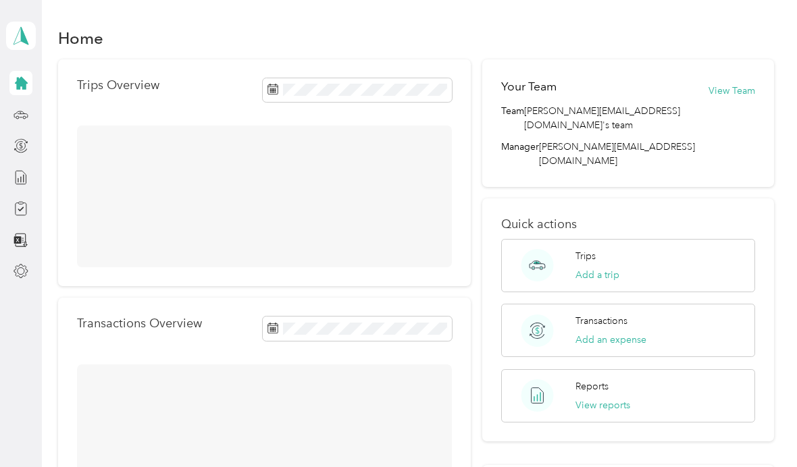
click at [20, 81] on icon at bounding box center [21, 83] width 13 height 13
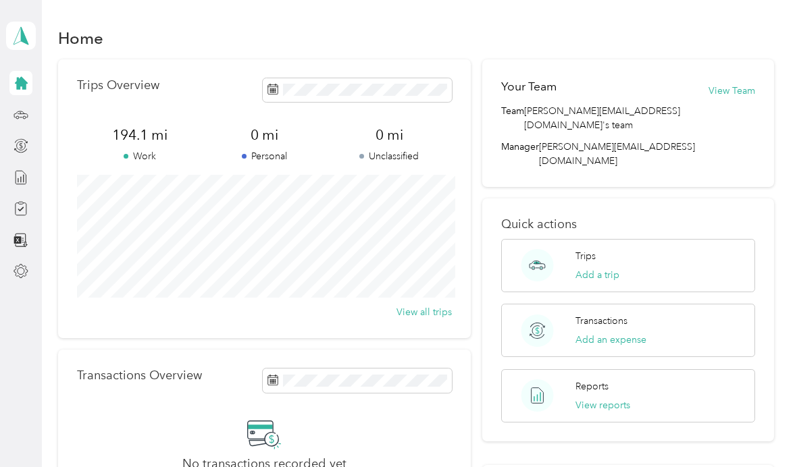
click at [602, 314] on p "Transactions" at bounding box center [601, 321] width 52 height 14
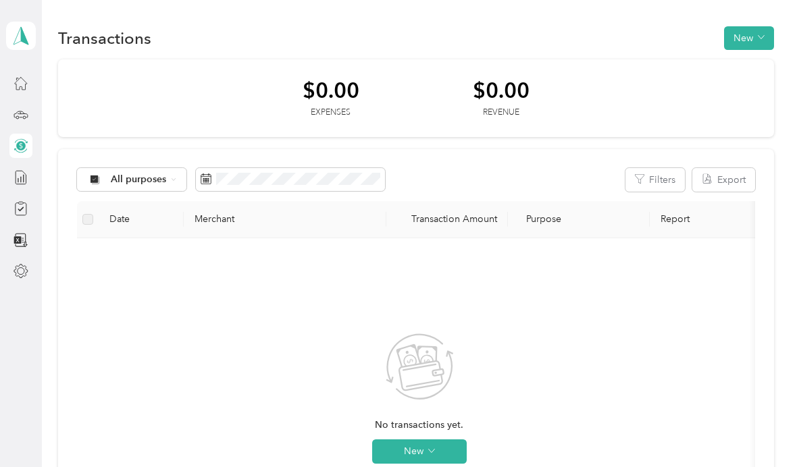
click at [423, 443] on button "New" at bounding box center [419, 451] width 95 height 24
click at [451, 402] on span "Expense" at bounding box center [438, 409] width 36 height 14
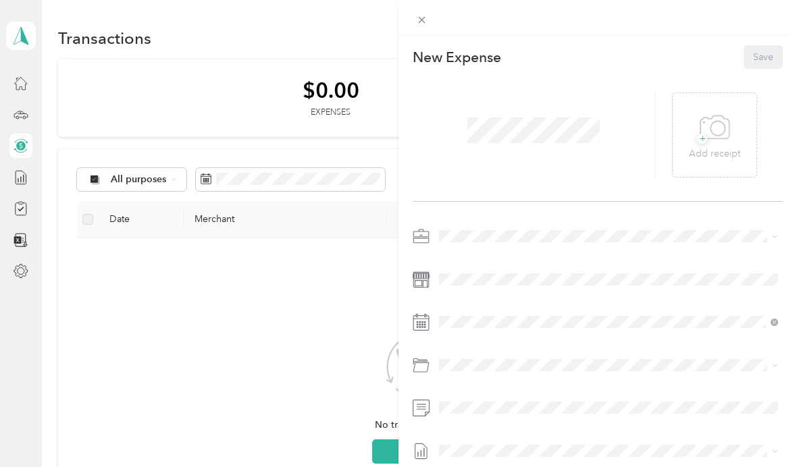
click at [28, 113] on div "This expense cannot be edited because it is either under review, approved, or p…" at bounding box center [398, 233] width 797 height 467
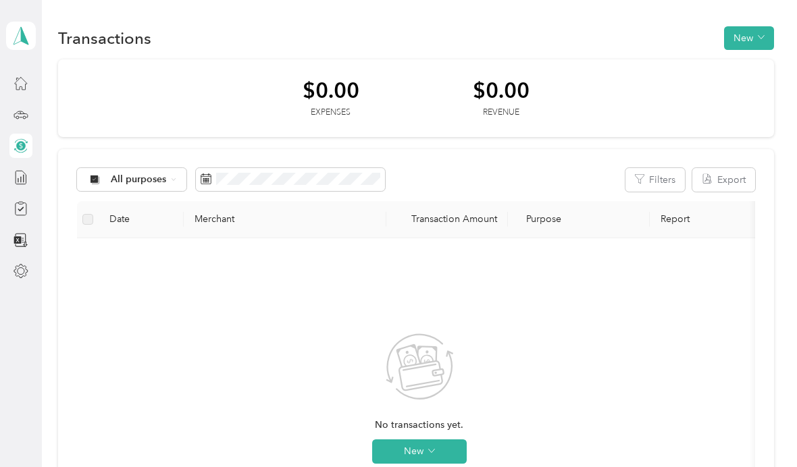
click at [20, 40] on icon at bounding box center [21, 35] width 20 height 19
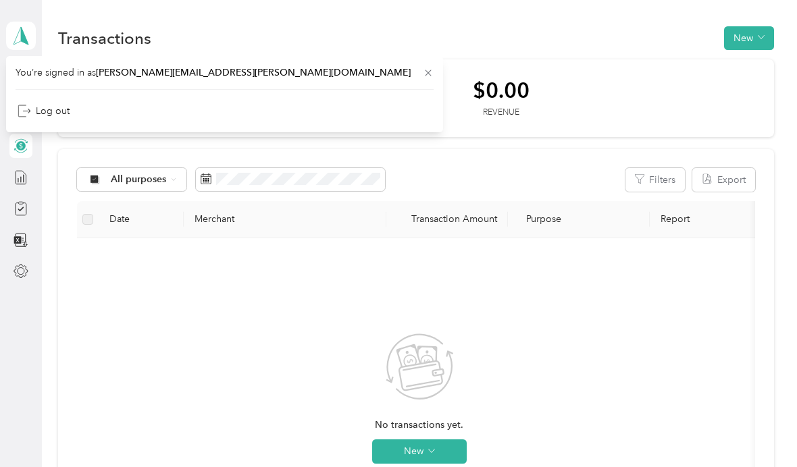
click at [20, 35] on icon at bounding box center [21, 35] width 20 height 19
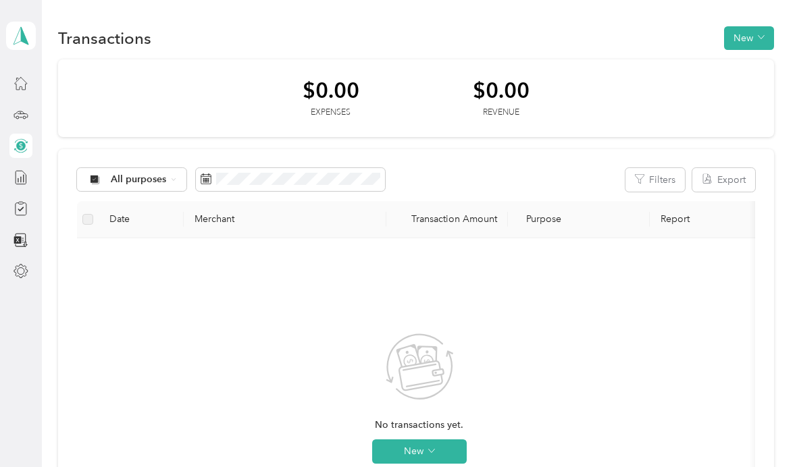
click at [21, 144] on icon at bounding box center [21, 145] width 15 height 15
click at [19, 82] on icon at bounding box center [21, 83] width 15 height 15
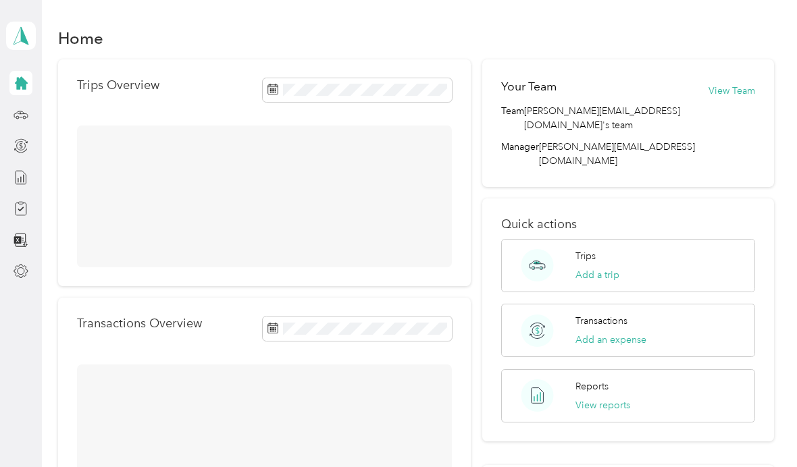
click at [14, 77] on icon at bounding box center [21, 83] width 15 height 15
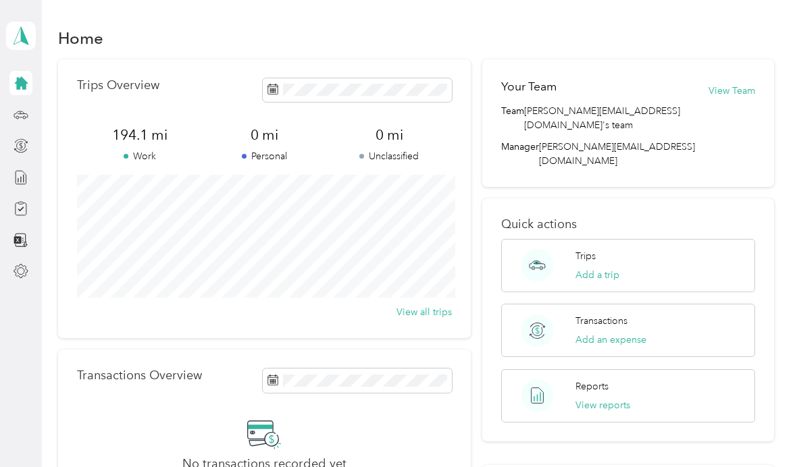
click at [437, 315] on button "View all trips" at bounding box center [423, 312] width 55 height 14
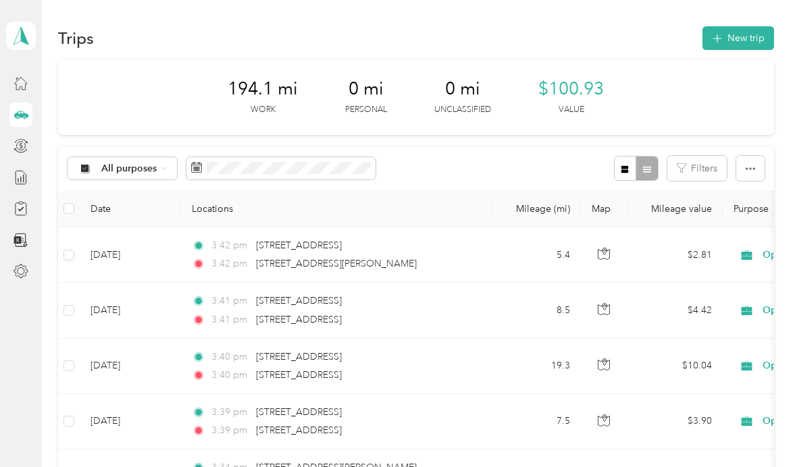
click at [747, 31] on button "New trip" at bounding box center [738, 38] width 72 height 24
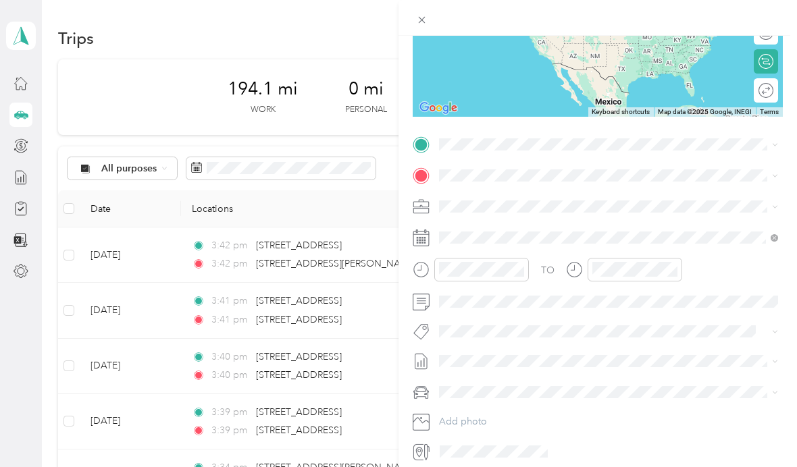
scroll to position [187, 0]
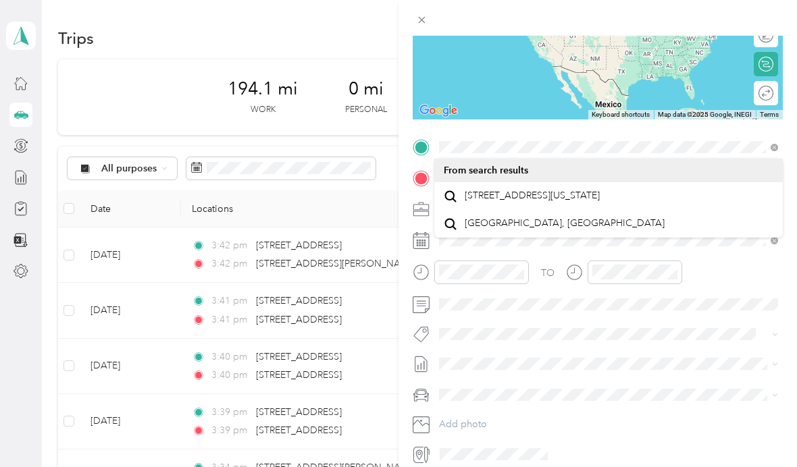
click at [545, 200] on span "[STREET_ADDRESS][US_STATE]" at bounding box center [531, 196] width 135 height 12
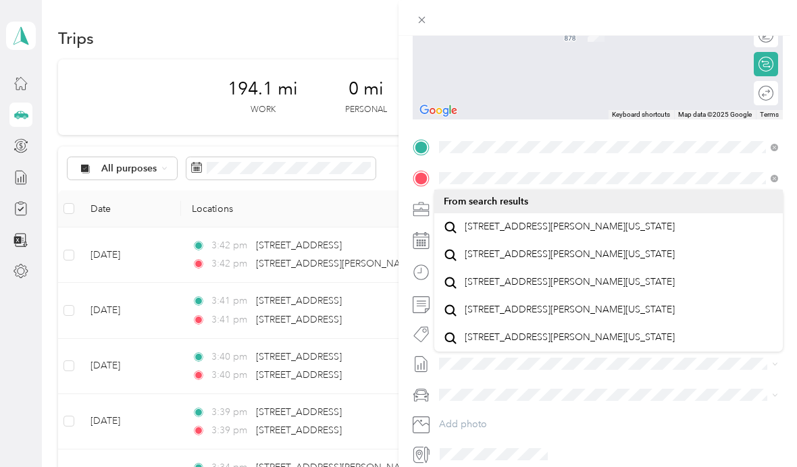
click at [570, 233] on span "[STREET_ADDRESS][PERSON_NAME][US_STATE]" at bounding box center [569, 227] width 210 height 12
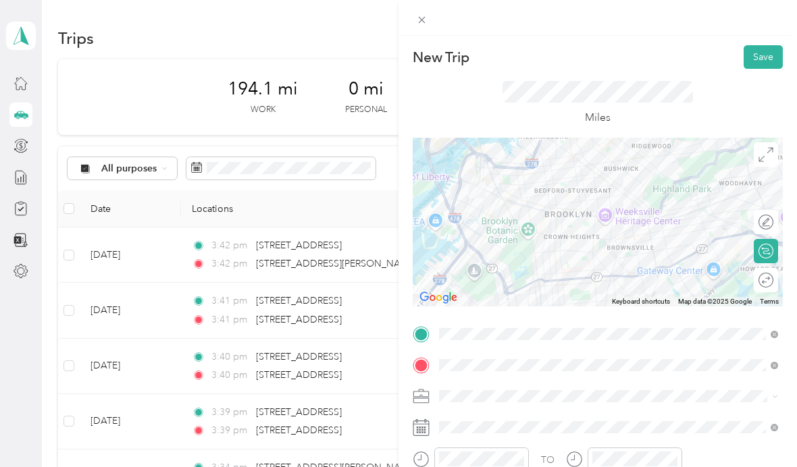
scroll to position [0, 0]
click at [772, 47] on button "Save" at bounding box center [762, 57] width 39 height 24
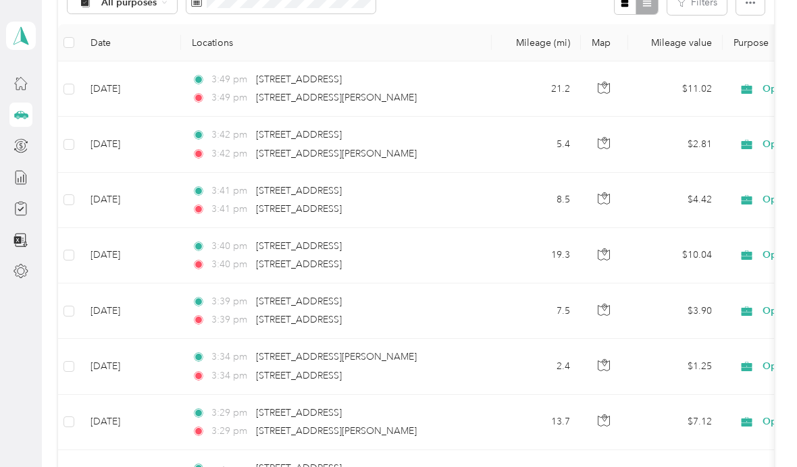
scroll to position [167, 0]
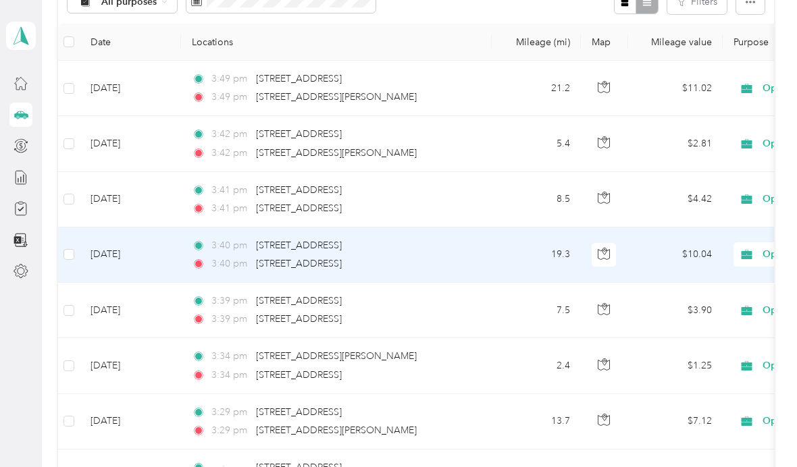
click at [439, 257] on div "3:40 pm [STREET_ADDRESS]" at bounding box center [334, 264] width 284 height 15
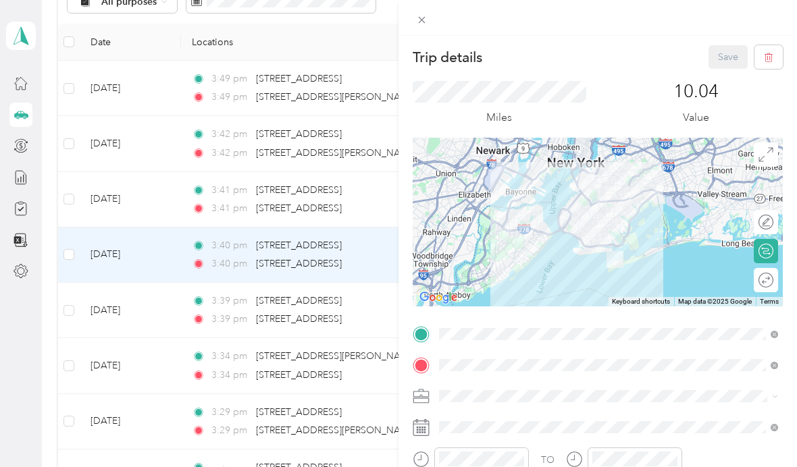
click at [153, 78] on div "Trip details Save This trip cannot be edited because it is either under review,…" at bounding box center [398, 233] width 797 height 467
